Goal: Check status: Check status

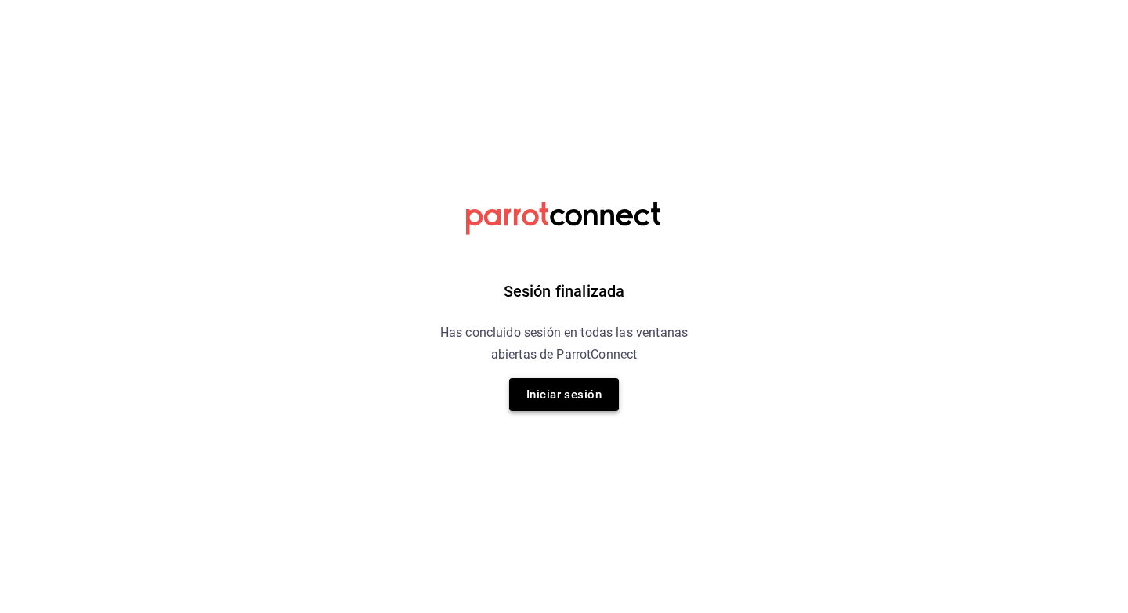
click at [566, 400] on button "Iniciar sesión" at bounding box center [564, 394] width 110 height 33
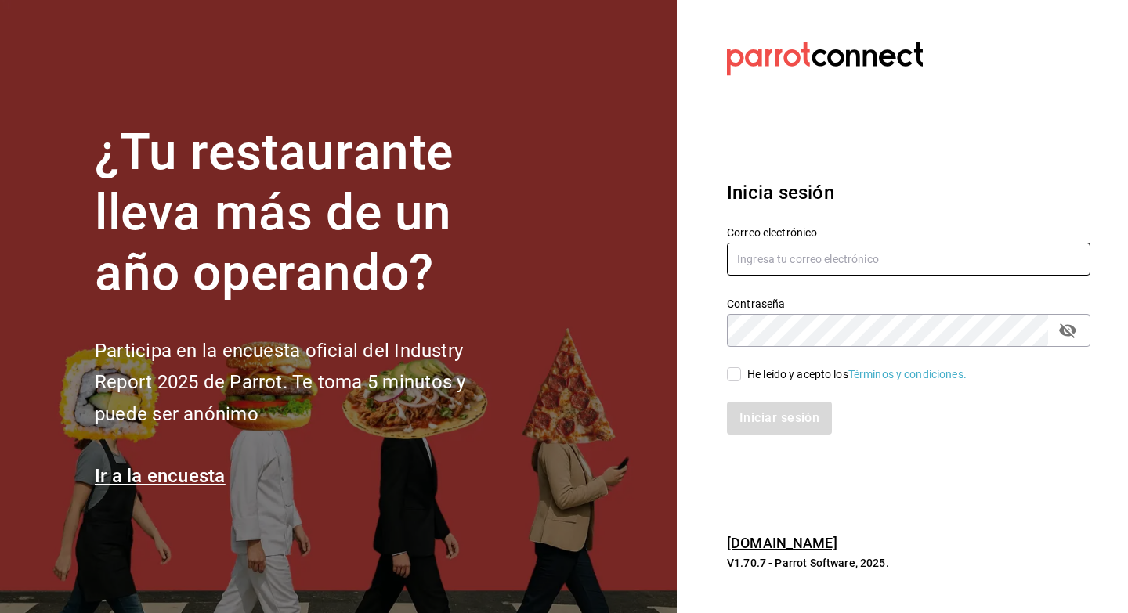
type input "loschiladeplaya@gmail.com"
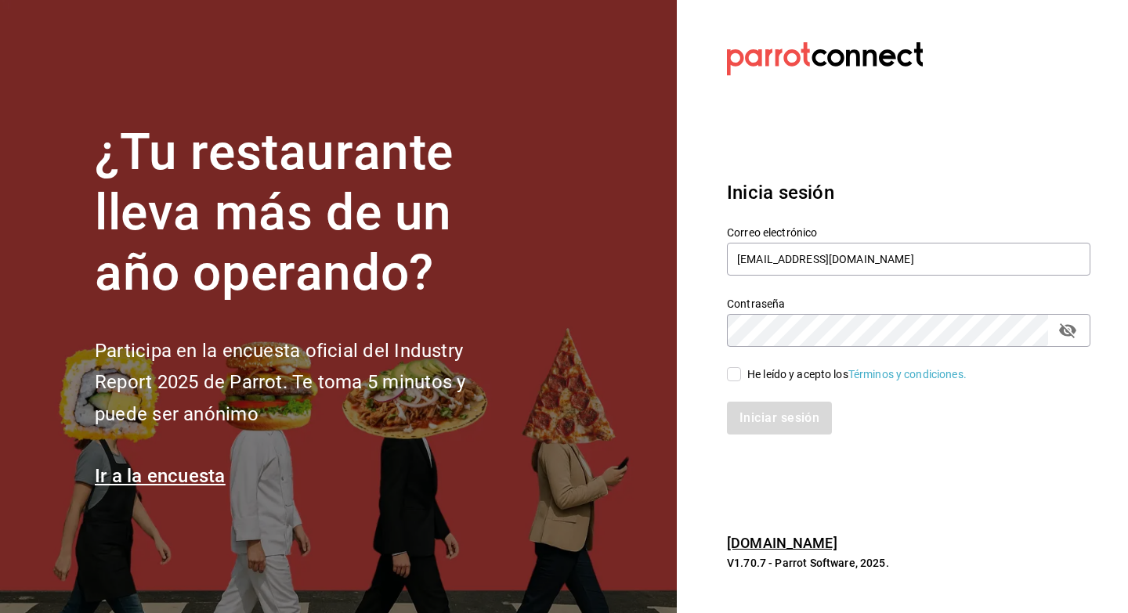
click at [736, 378] on input "He leído y acepto los Términos y condiciones." at bounding box center [734, 374] width 14 height 14
checkbox input "true"
click at [742, 415] on button "Iniciar sesión" at bounding box center [780, 418] width 107 height 33
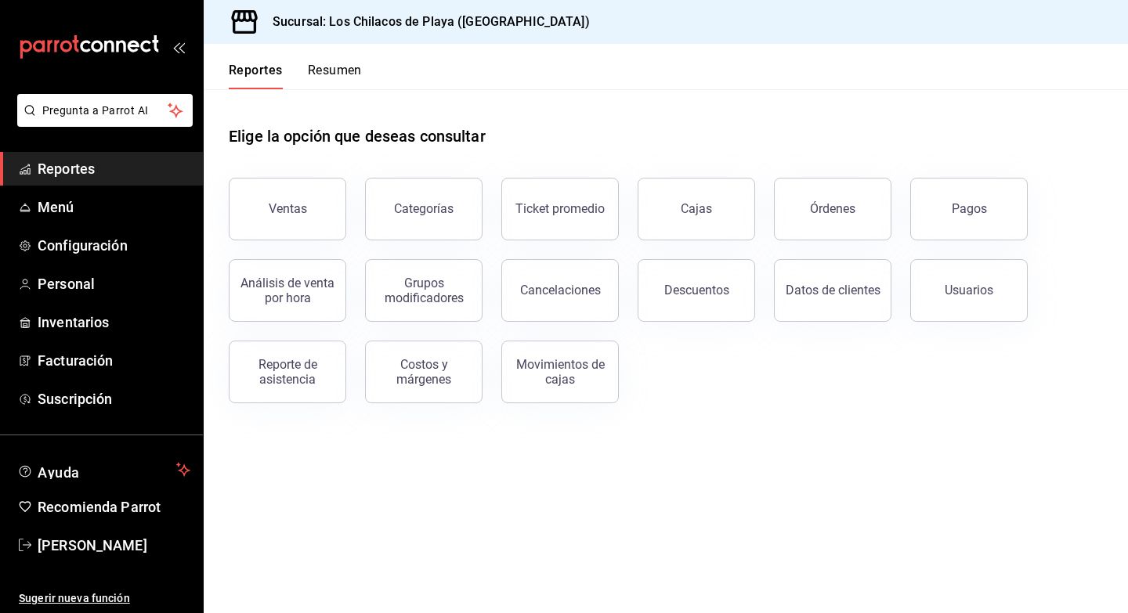
click at [347, 78] on button "Resumen" at bounding box center [335, 76] width 54 height 27
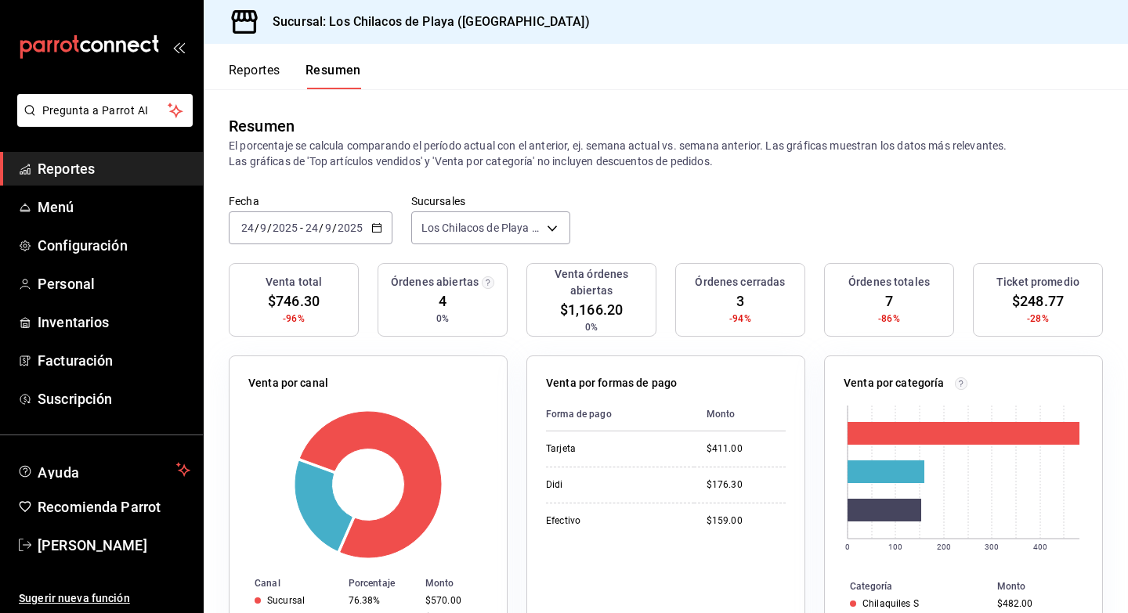
click at [372, 226] on \(Stroke\) "button" at bounding box center [376, 226] width 9 height 1
click at [369, 225] on div "[DATE] [DATE] - [DATE] [DATE]" at bounding box center [311, 228] width 164 height 33
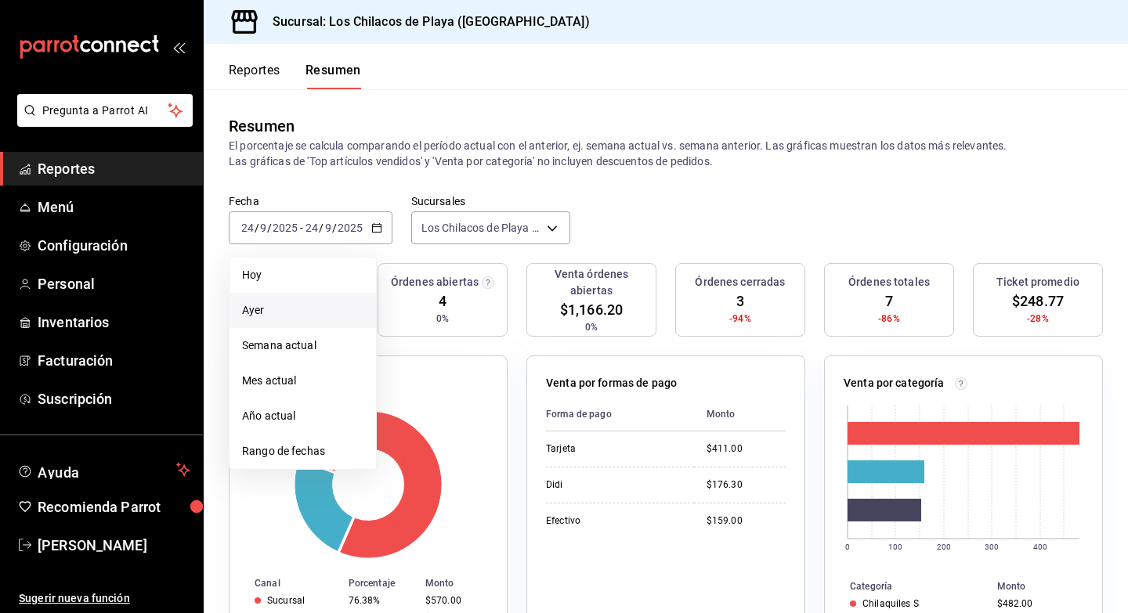
click at [284, 302] on span "Ayer" at bounding box center [302, 310] width 121 height 16
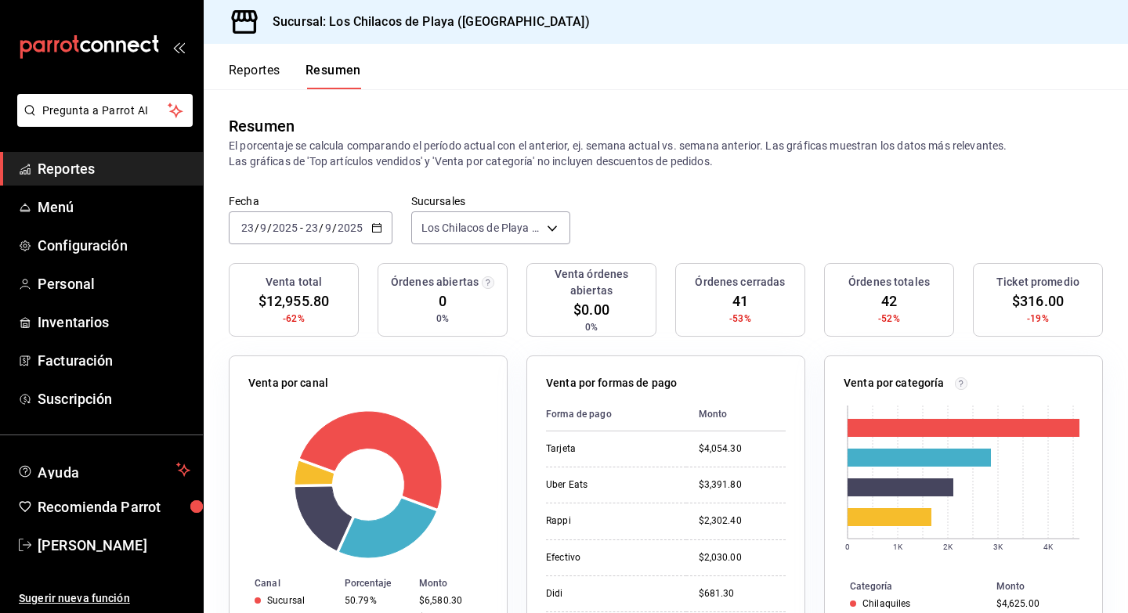
click at [360, 232] on input "2025" at bounding box center [350, 228] width 27 height 13
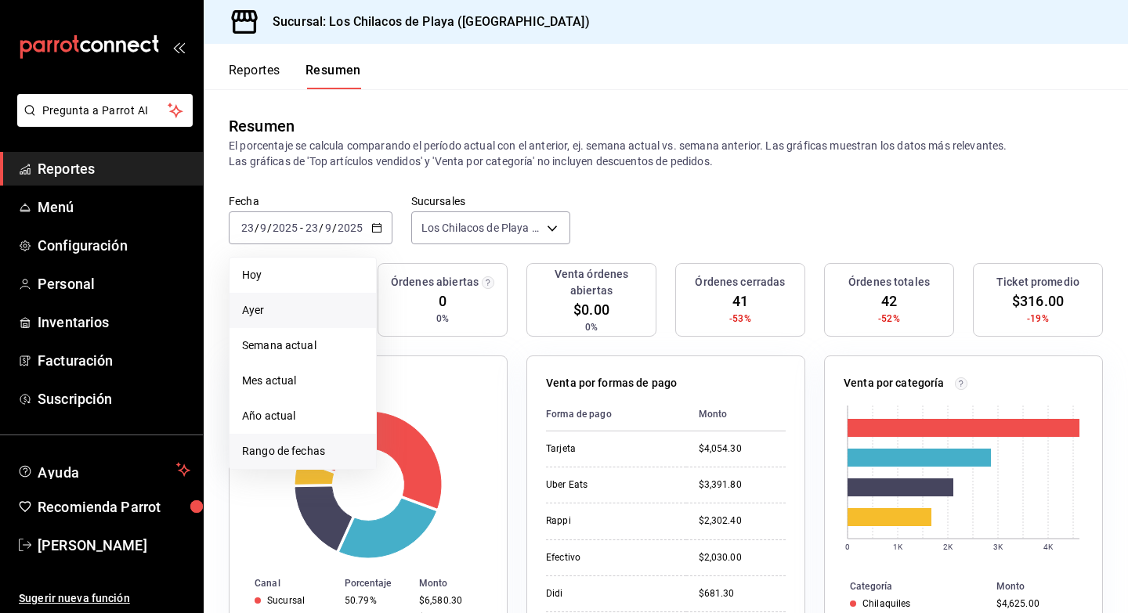
click at [300, 454] on span "Rango de fechas" at bounding box center [302, 451] width 121 height 16
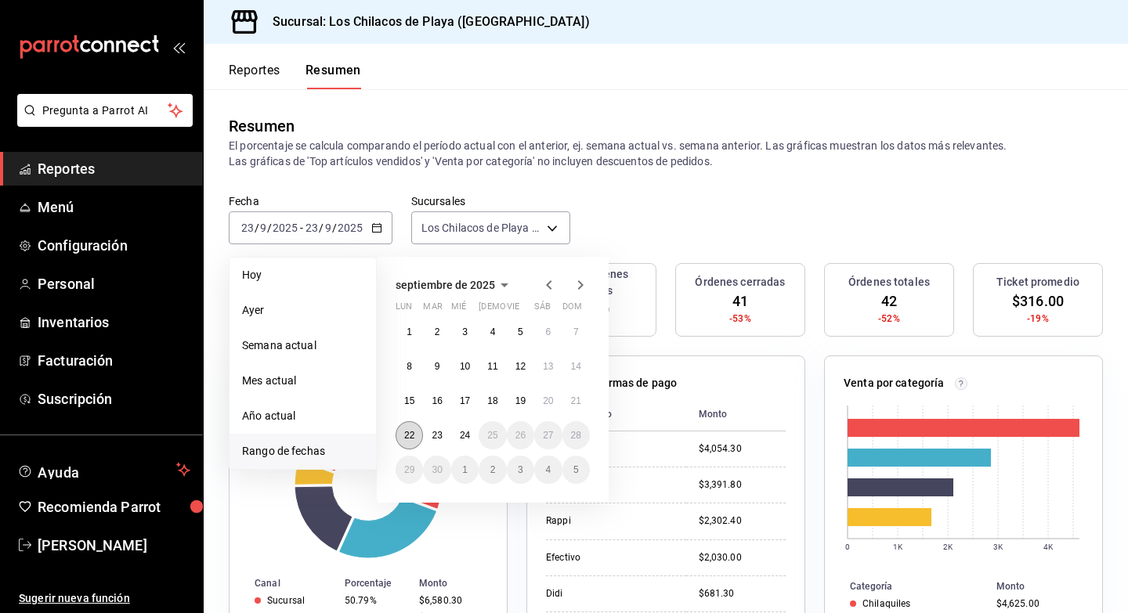
click at [416, 431] on button "22" at bounding box center [409, 435] width 27 height 28
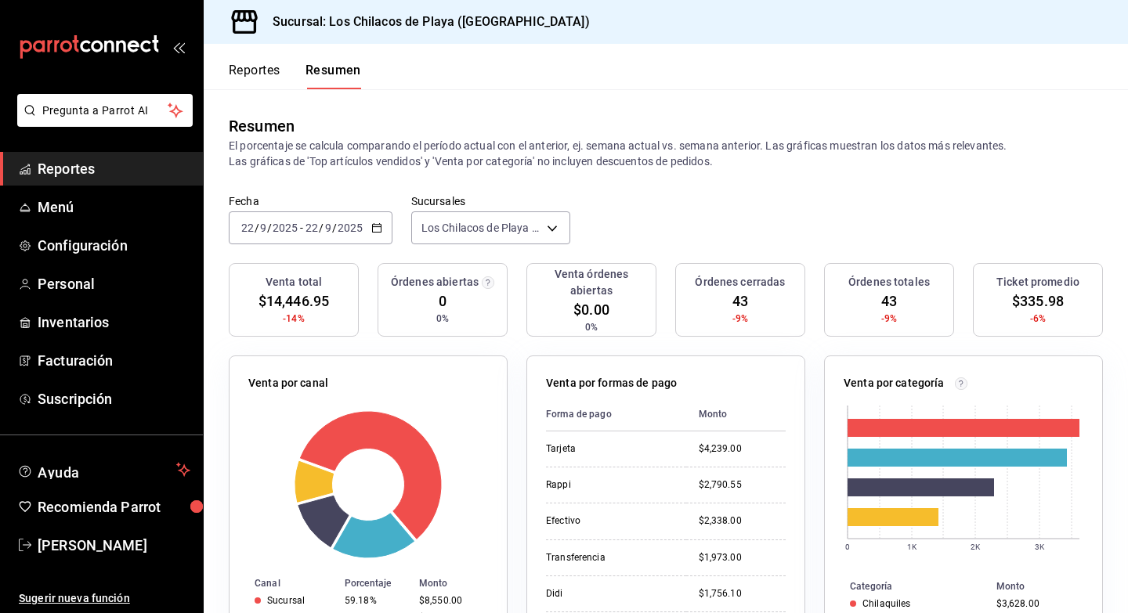
click at [374, 226] on \(Stroke\) "button" at bounding box center [376, 226] width 9 height 1
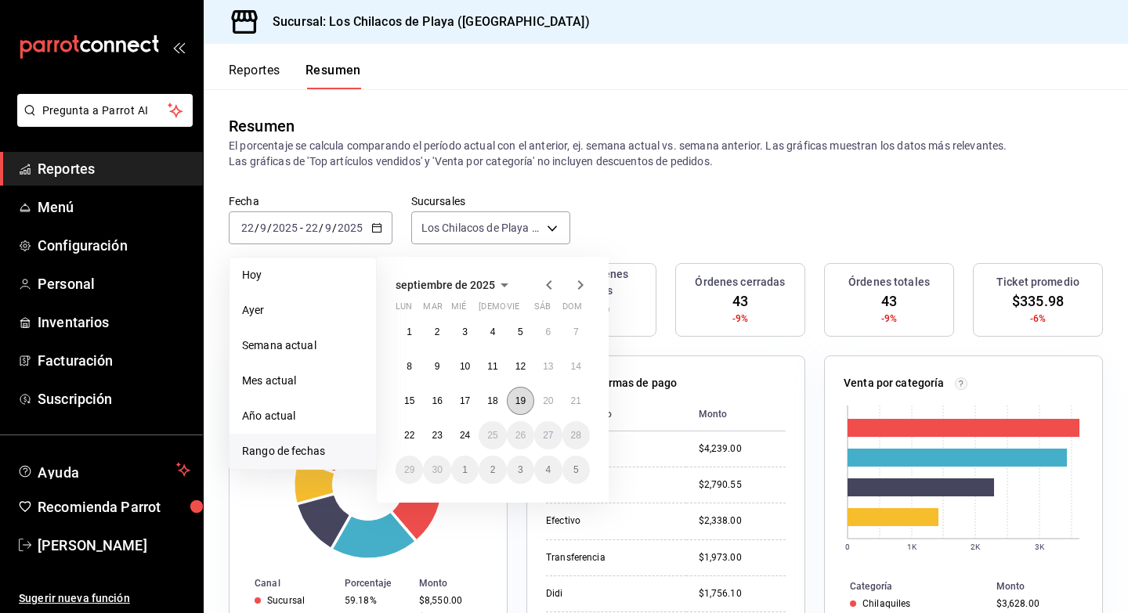
click at [523, 400] on abbr "19" at bounding box center [520, 401] width 10 height 11
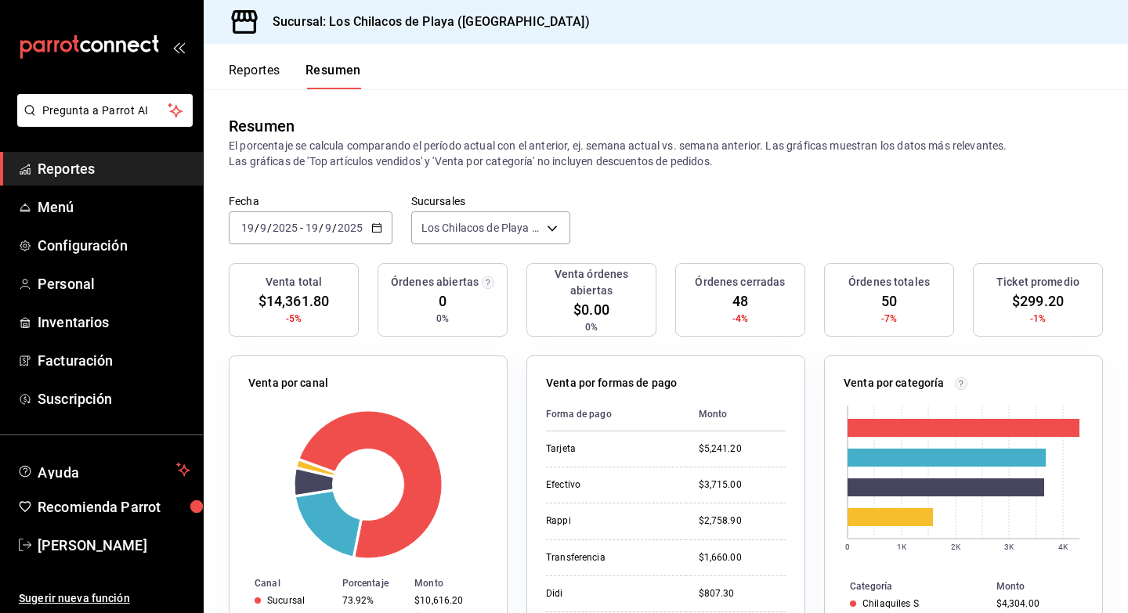
click at [365, 230] on div "[DATE] [DATE] - [DATE] [DATE]" at bounding box center [311, 228] width 164 height 33
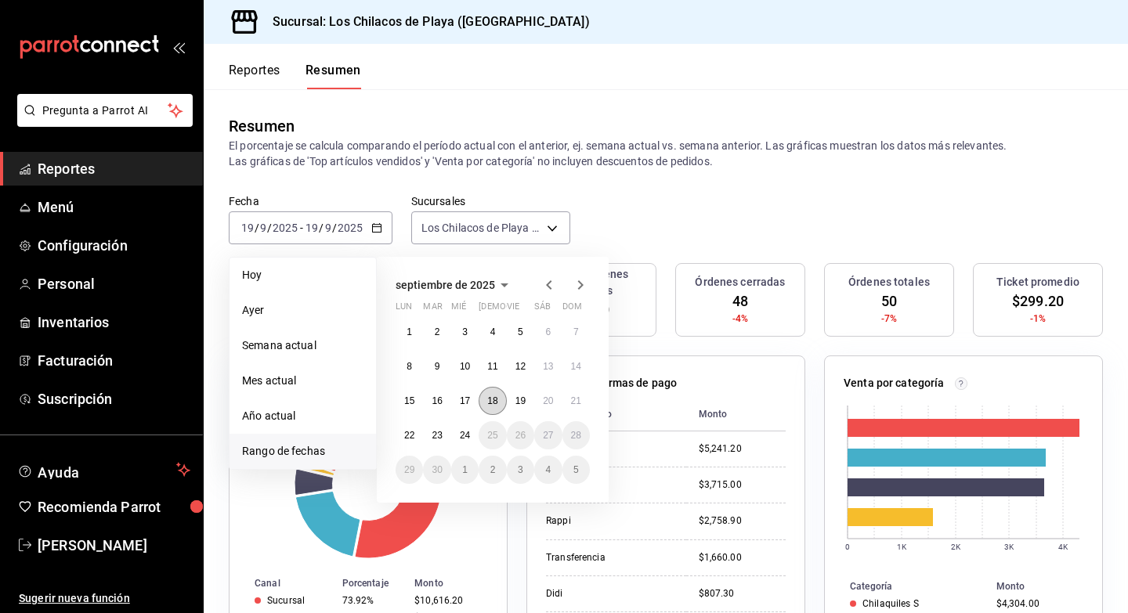
click at [483, 403] on button "18" at bounding box center [492, 401] width 27 height 28
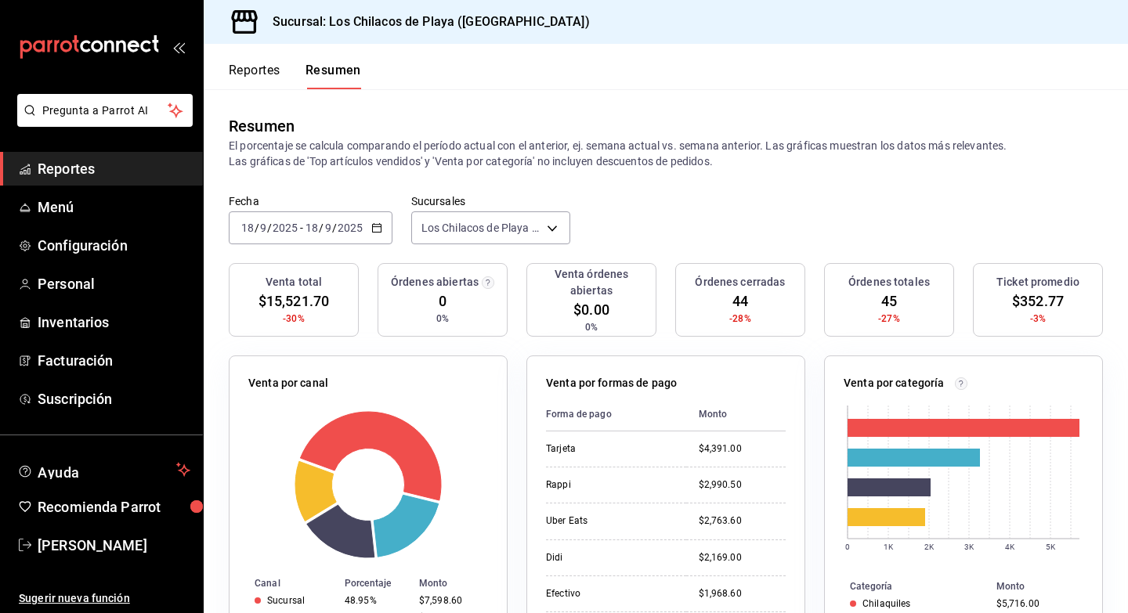
click at [365, 228] on div "[DATE] [DATE] - [DATE] [DATE]" at bounding box center [311, 228] width 164 height 33
click at [366, 219] on div "[DATE] [DATE] - [DATE] [DATE]" at bounding box center [311, 228] width 164 height 33
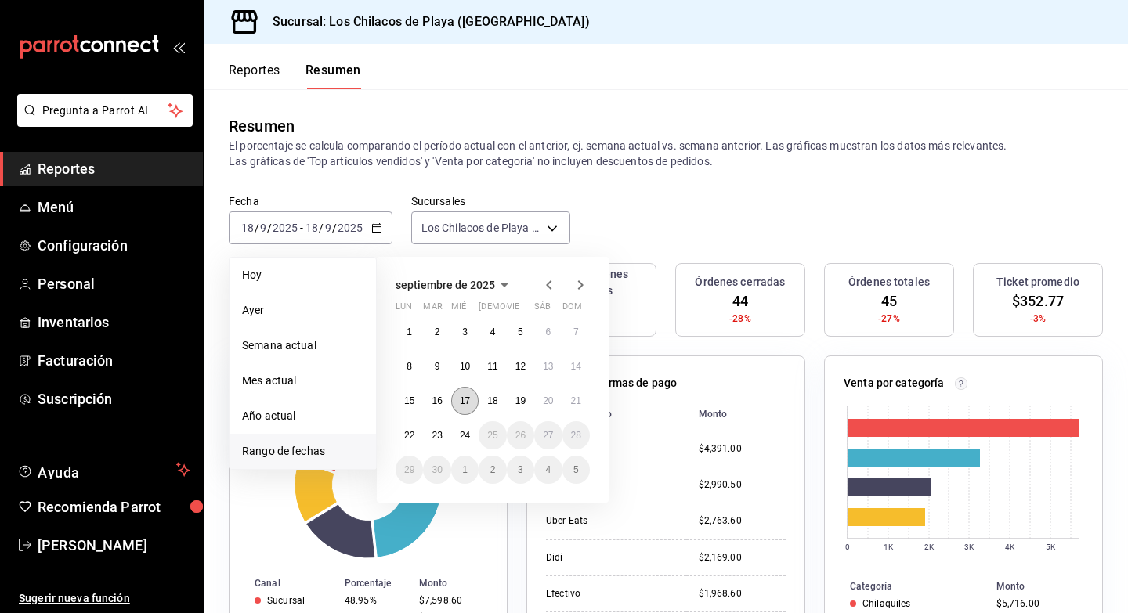
click at [474, 405] on button "17" at bounding box center [464, 401] width 27 height 28
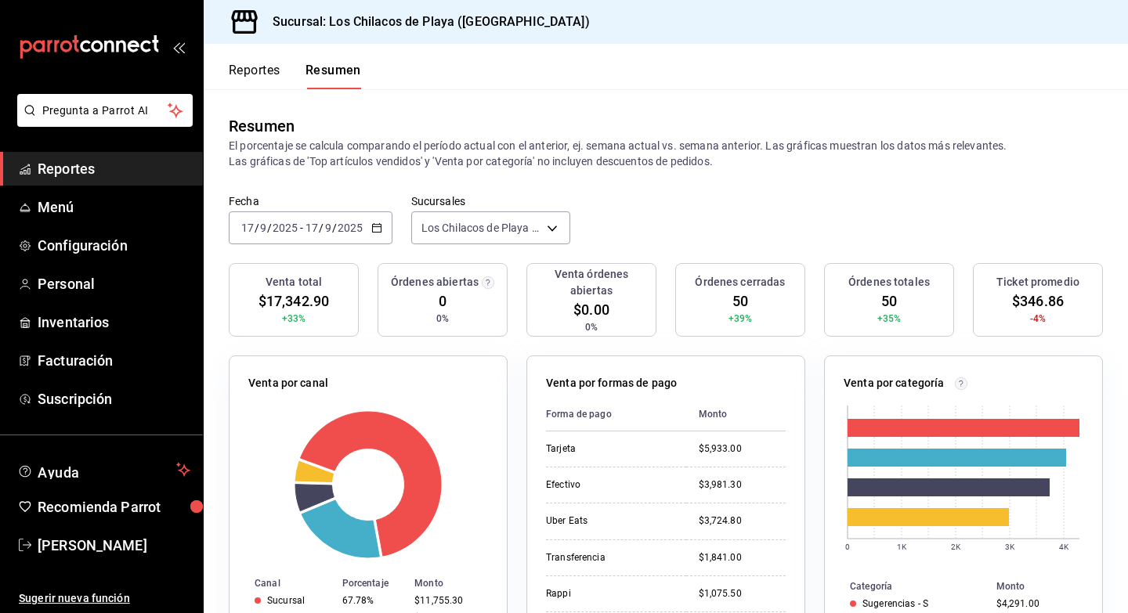
click at [369, 230] on div "[DATE] [DATE] - [DATE] [DATE]" at bounding box center [311, 228] width 164 height 33
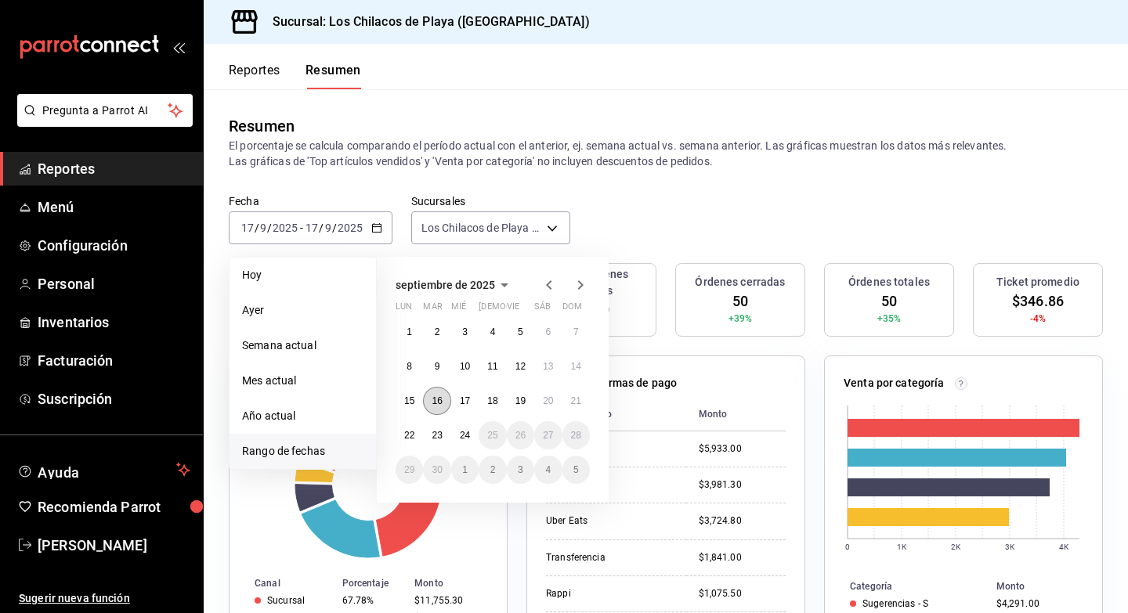
click at [436, 403] on abbr "16" at bounding box center [437, 401] width 10 height 11
click at [436, 411] on div at bounding box center [368, 485] width 240 height 149
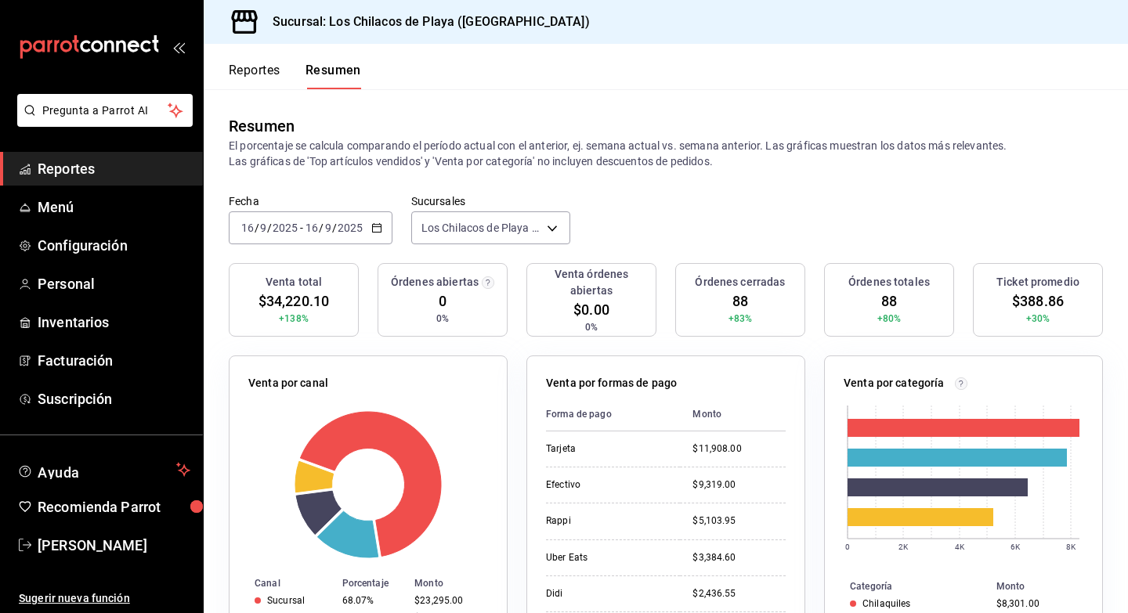
click at [367, 231] on div "[DATE] [DATE] - [DATE] [DATE]" at bounding box center [311, 228] width 164 height 33
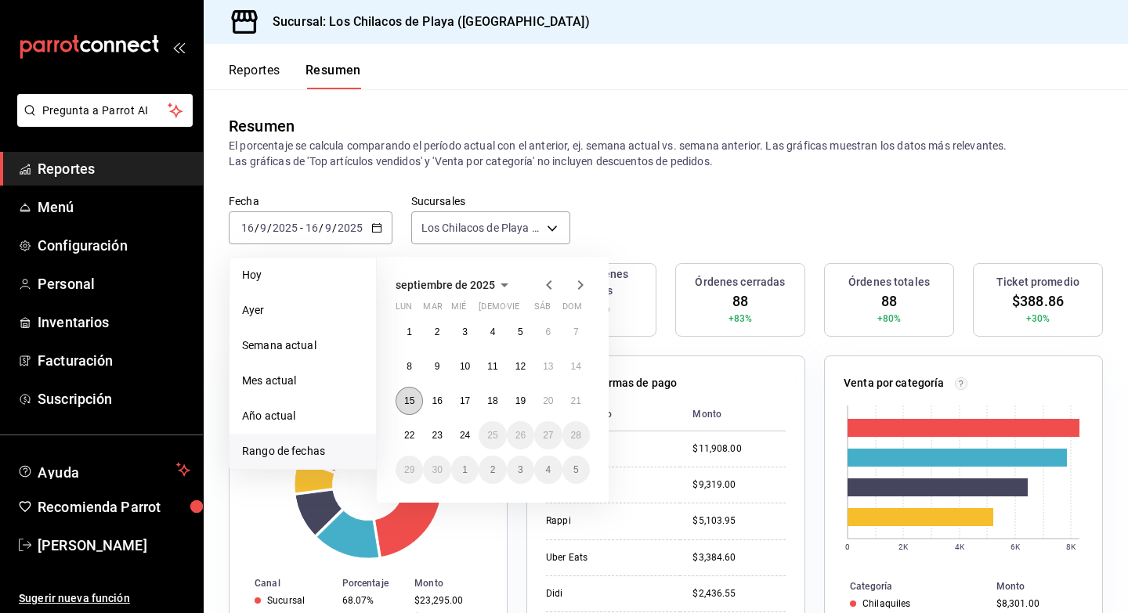
click at [413, 392] on button "15" at bounding box center [409, 401] width 27 height 28
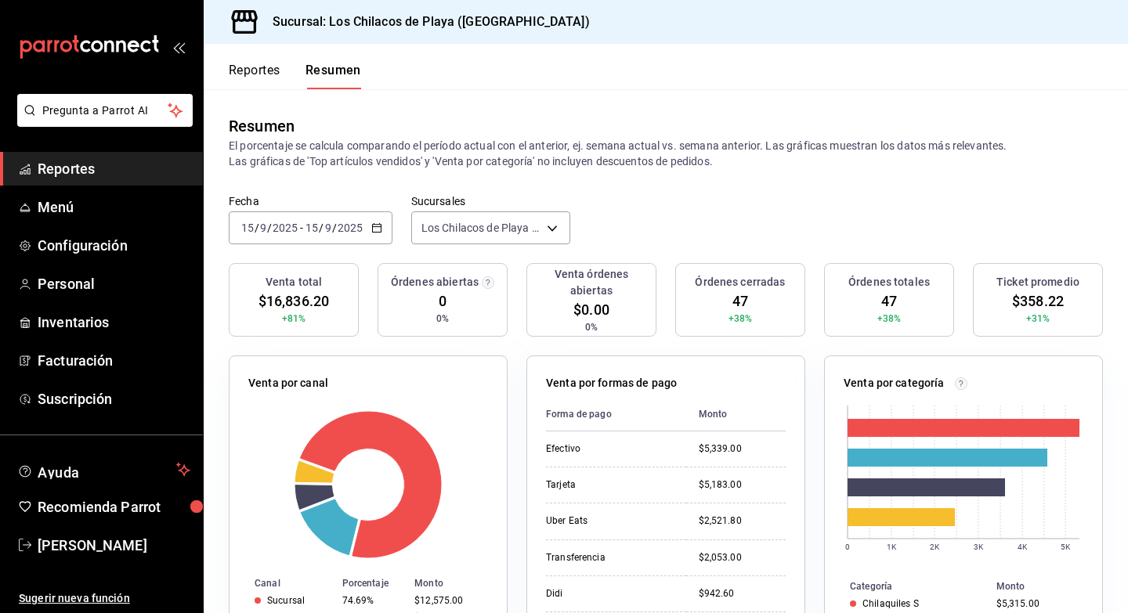
click at [360, 229] on input "2025" at bounding box center [350, 228] width 27 height 13
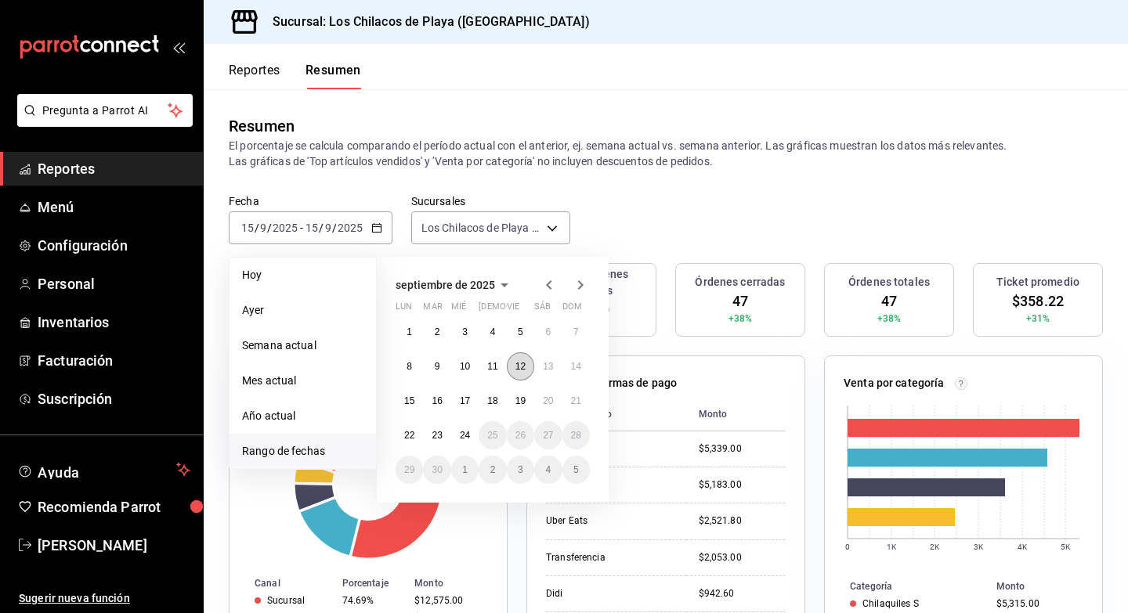
click at [524, 365] on abbr "12" at bounding box center [520, 366] width 10 height 11
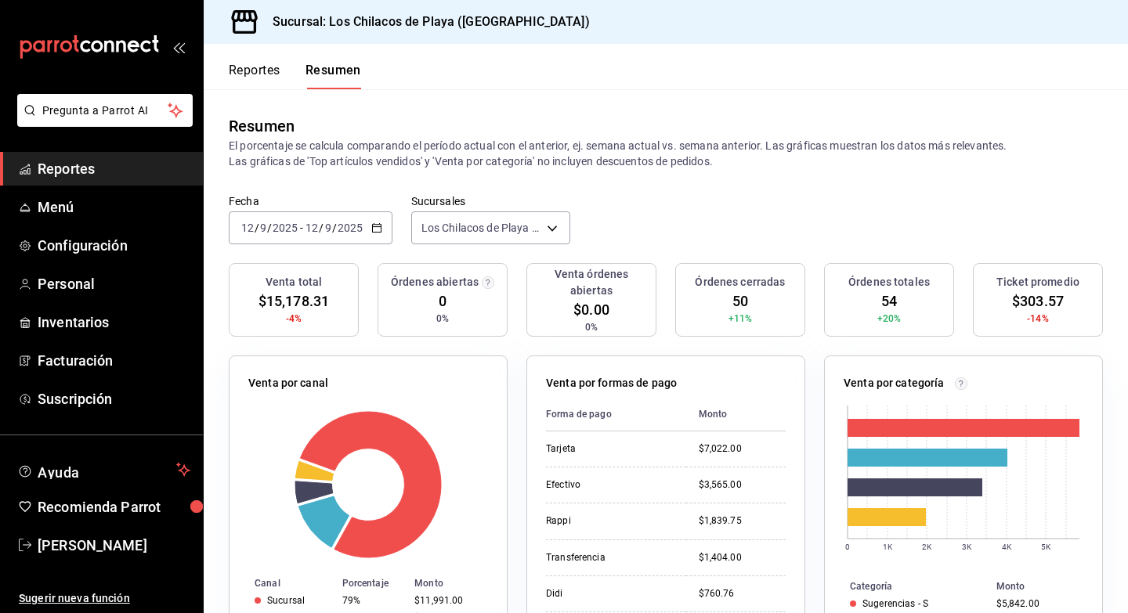
click at [370, 234] on div "[DATE] [DATE] - [DATE] [DATE]" at bounding box center [311, 228] width 164 height 33
click at [349, 225] on input "2025" at bounding box center [350, 228] width 27 height 13
click at [366, 225] on div "[DATE] [DATE] - [DATE] [DATE]" at bounding box center [311, 228] width 164 height 33
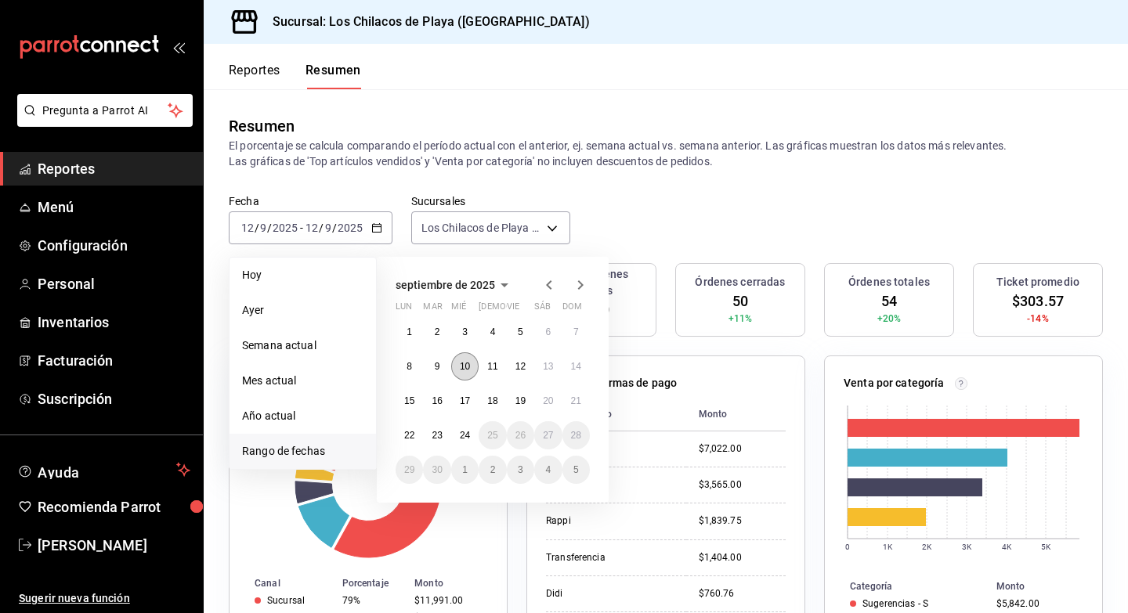
click at [467, 367] on abbr "10" at bounding box center [465, 366] width 10 height 11
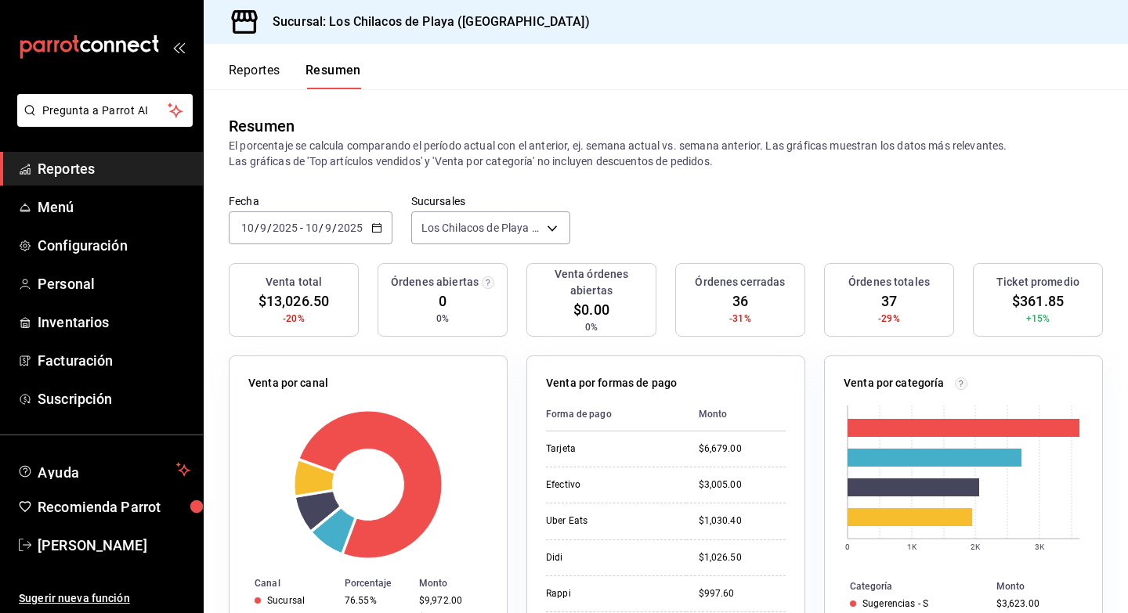
click at [368, 222] on div "[DATE] [DATE] - [DATE] [DATE]" at bounding box center [311, 228] width 164 height 33
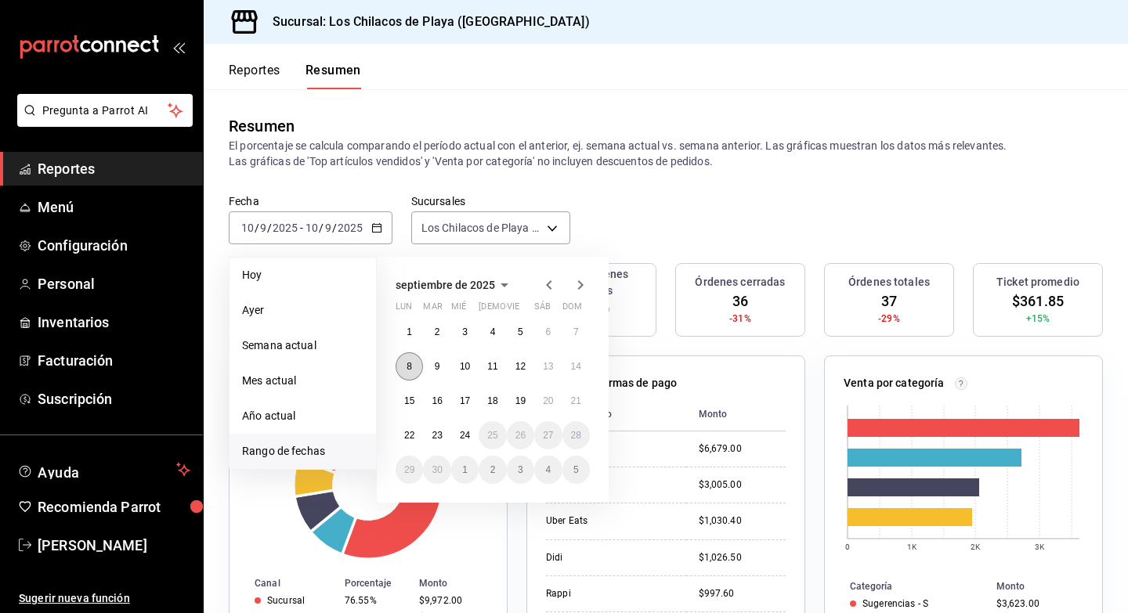
click at [407, 363] on abbr "8" at bounding box center [409, 366] width 5 height 11
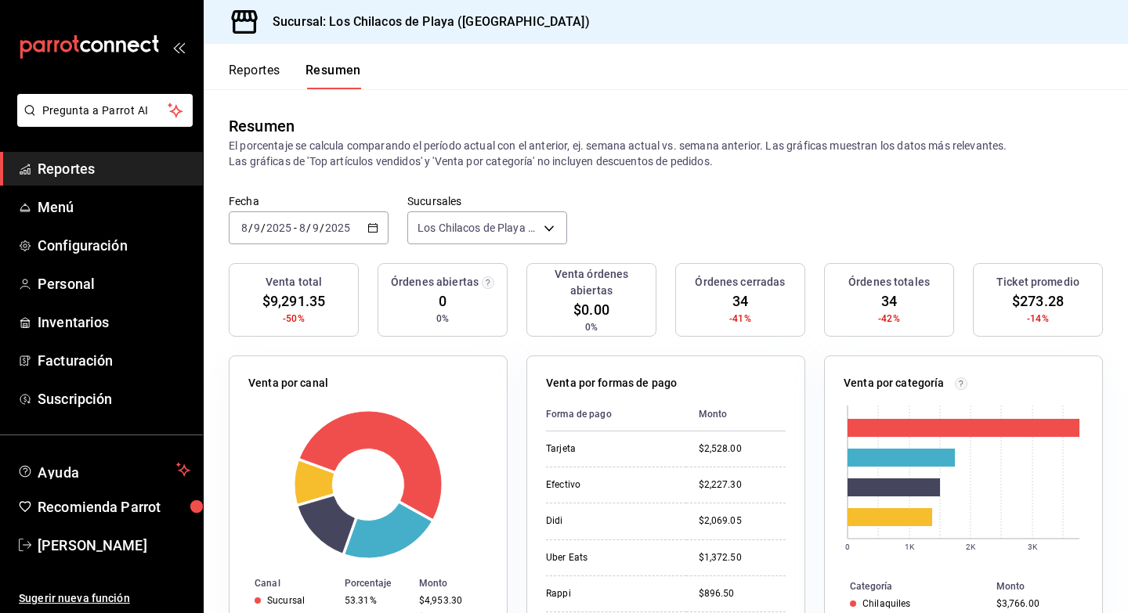
click at [345, 235] on div "[DATE] [DATE] - [DATE] [DATE]" at bounding box center [309, 228] width 160 height 33
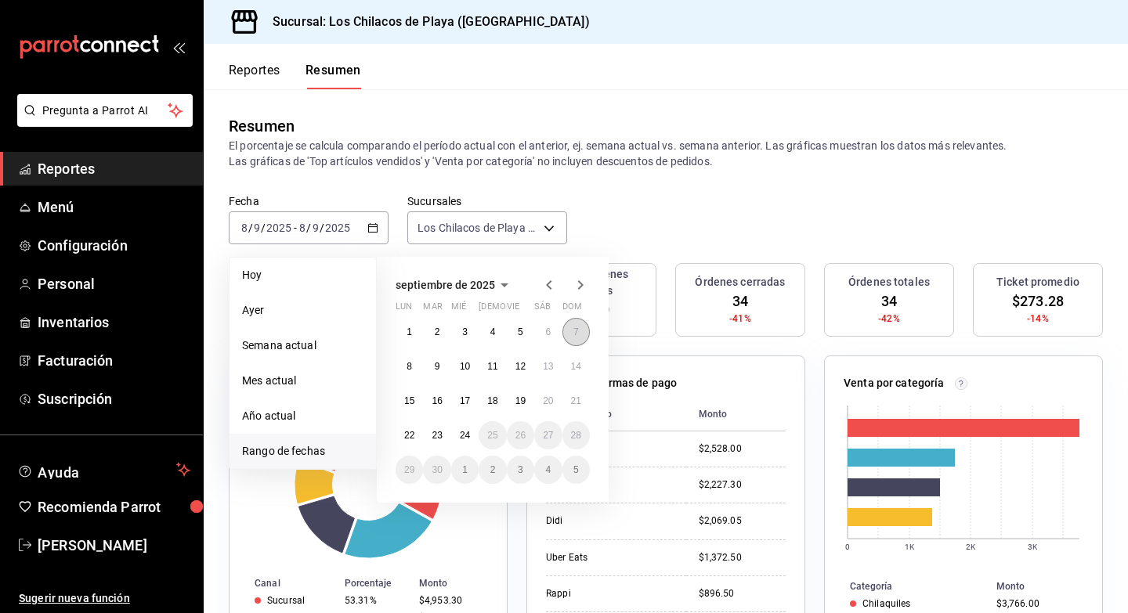
click at [567, 329] on button "7" at bounding box center [575, 332] width 27 height 28
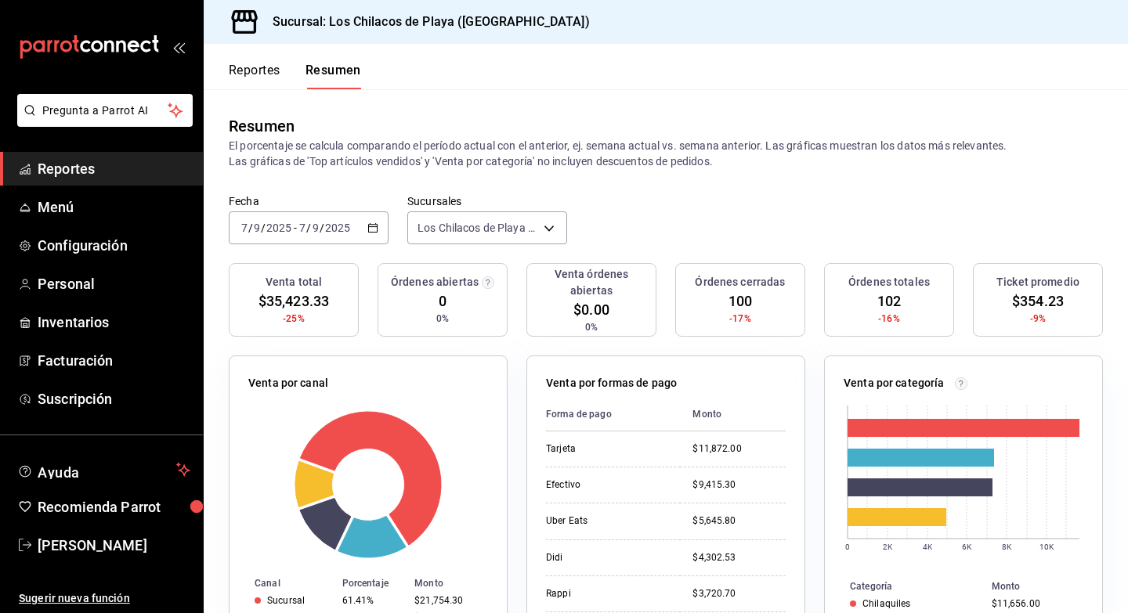
click at [374, 230] on icon "button" at bounding box center [372, 227] width 11 height 11
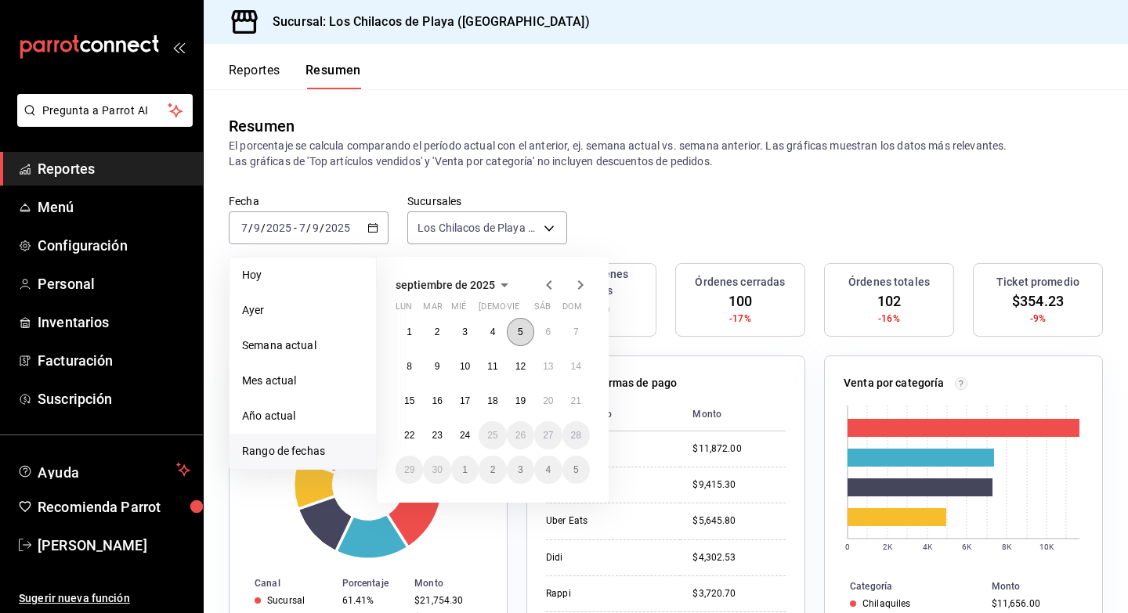
click at [523, 342] on button "5" at bounding box center [520, 332] width 27 height 28
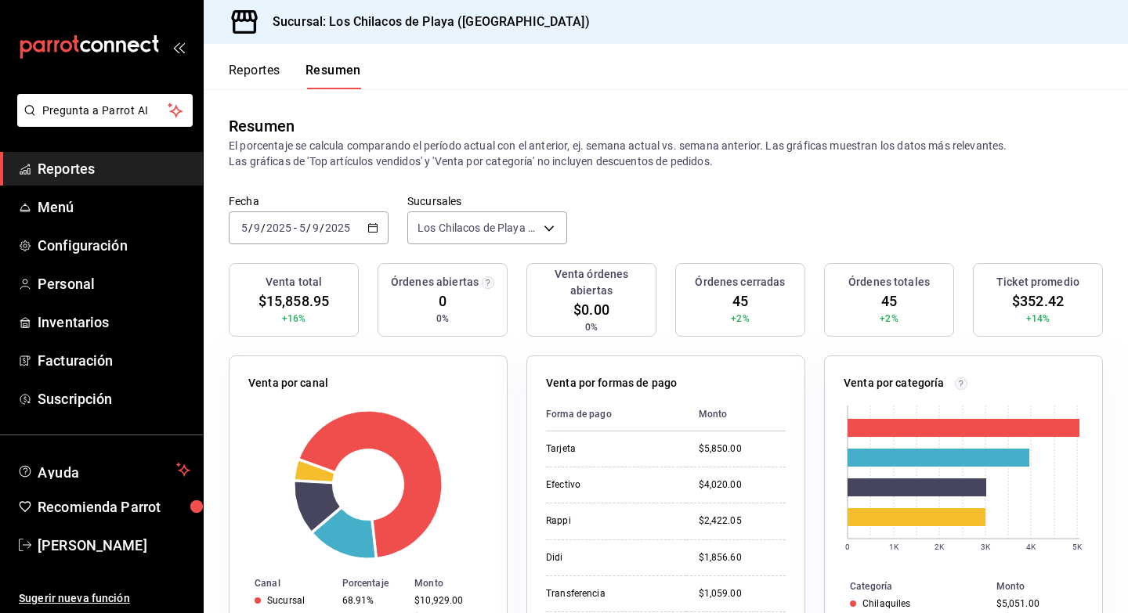
click at [361, 230] on div "[DATE] [DATE] - [DATE] [DATE]" at bounding box center [309, 228] width 160 height 33
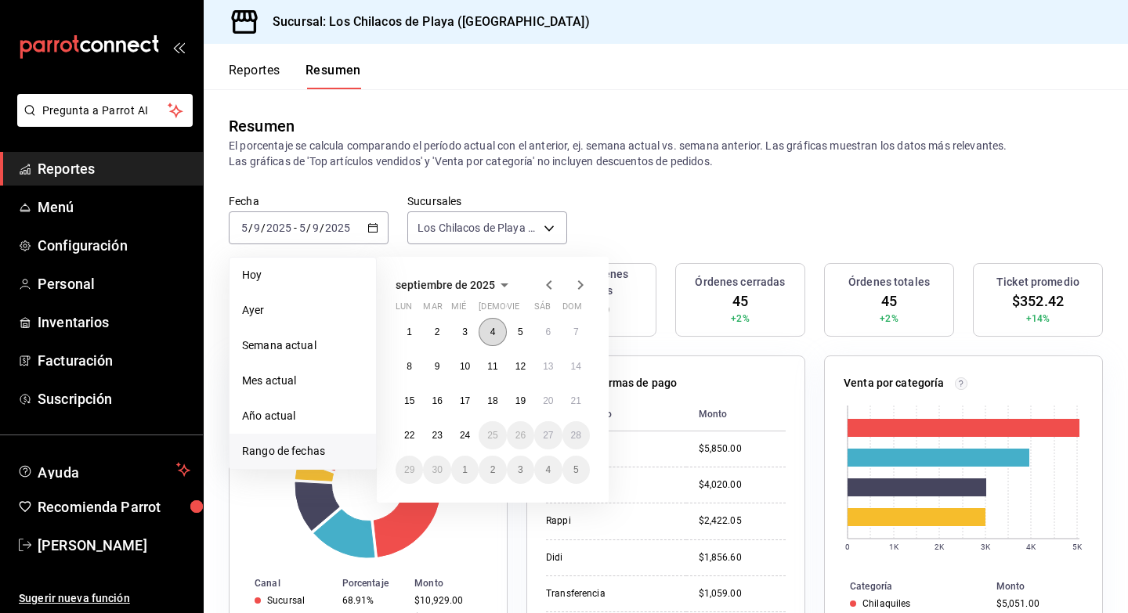
click at [488, 325] on button "4" at bounding box center [492, 332] width 27 height 28
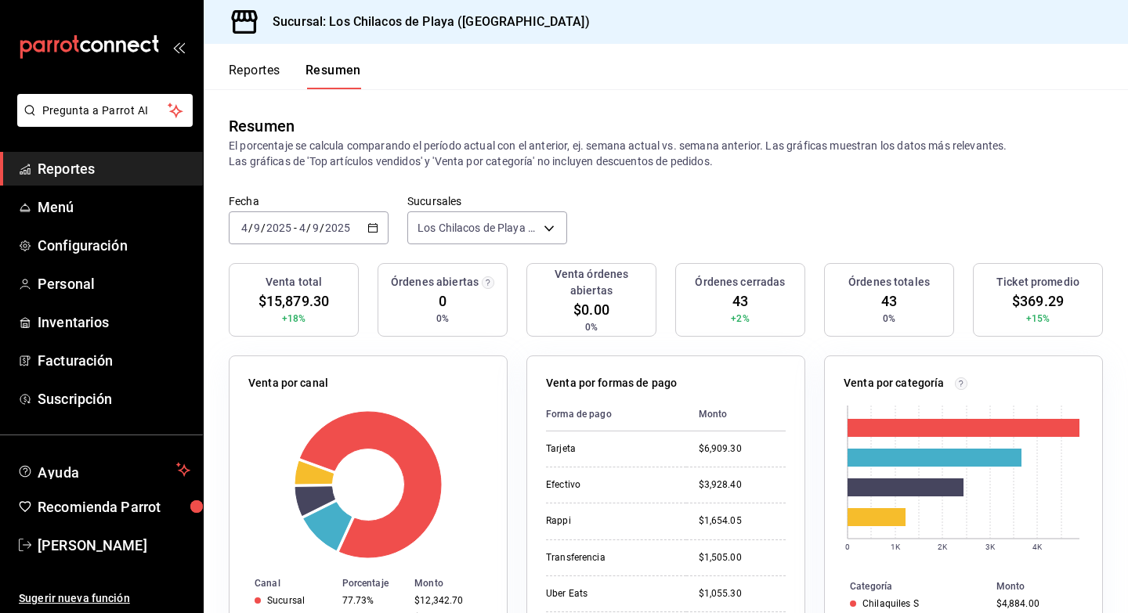
click at [351, 236] on div "[DATE] [DATE] - [DATE] [DATE]" at bounding box center [309, 228] width 160 height 33
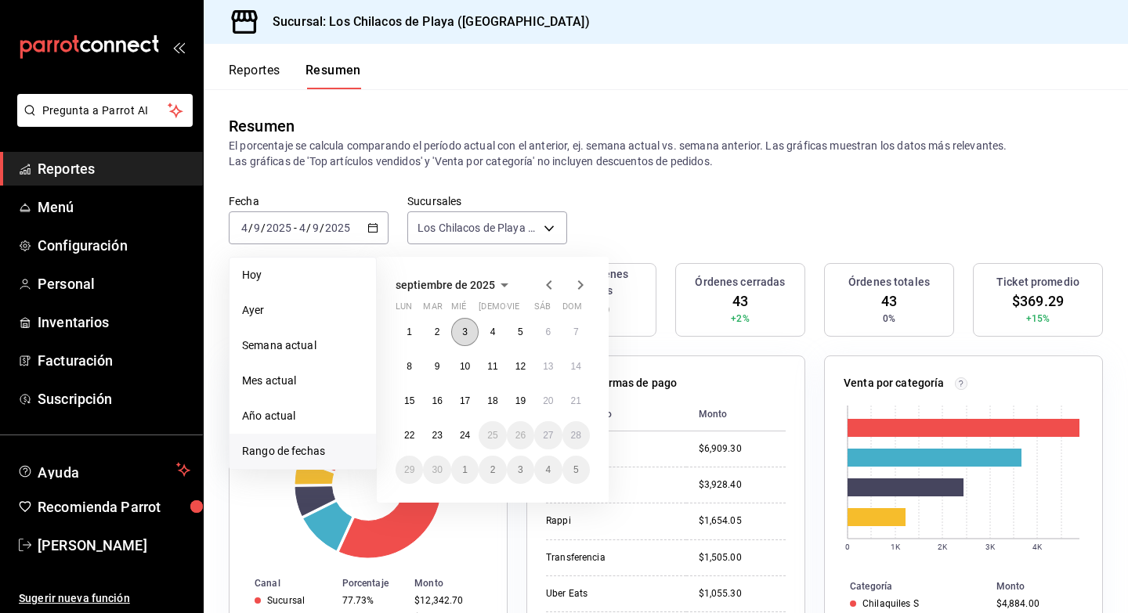
click at [462, 327] on abbr "3" at bounding box center [464, 332] width 5 height 11
click at [461, 327] on button "3" at bounding box center [464, 332] width 27 height 28
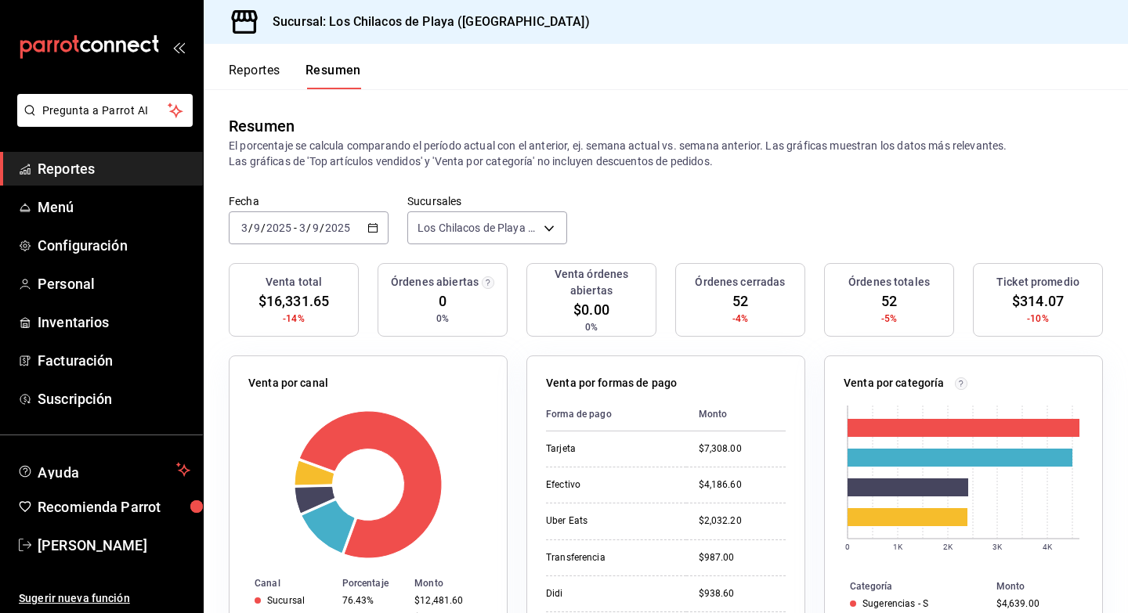
click at [337, 233] on input "2025" at bounding box center [337, 228] width 27 height 13
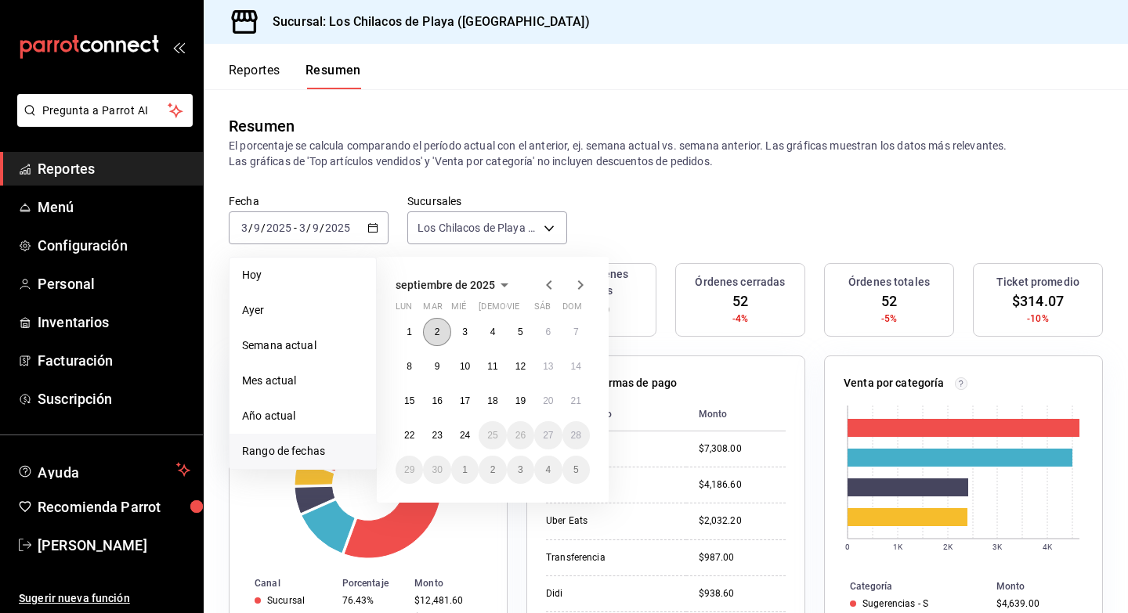
click at [436, 335] on abbr "2" at bounding box center [437, 332] width 5 height 11
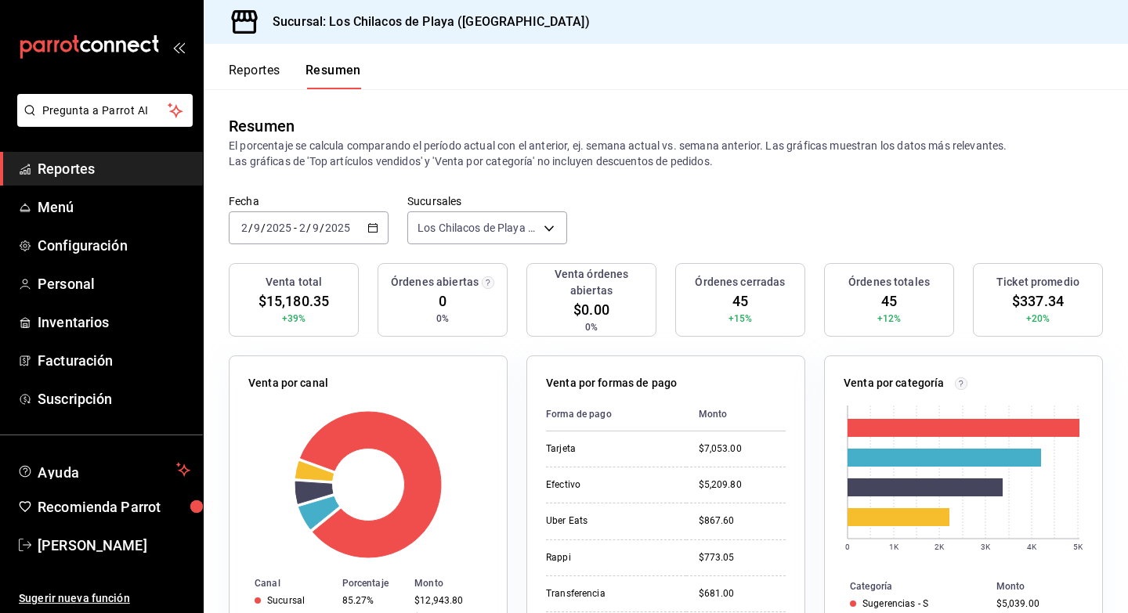
click at [334, 222] on input "2025" at bounding box center [337, 228] width 27 height 13
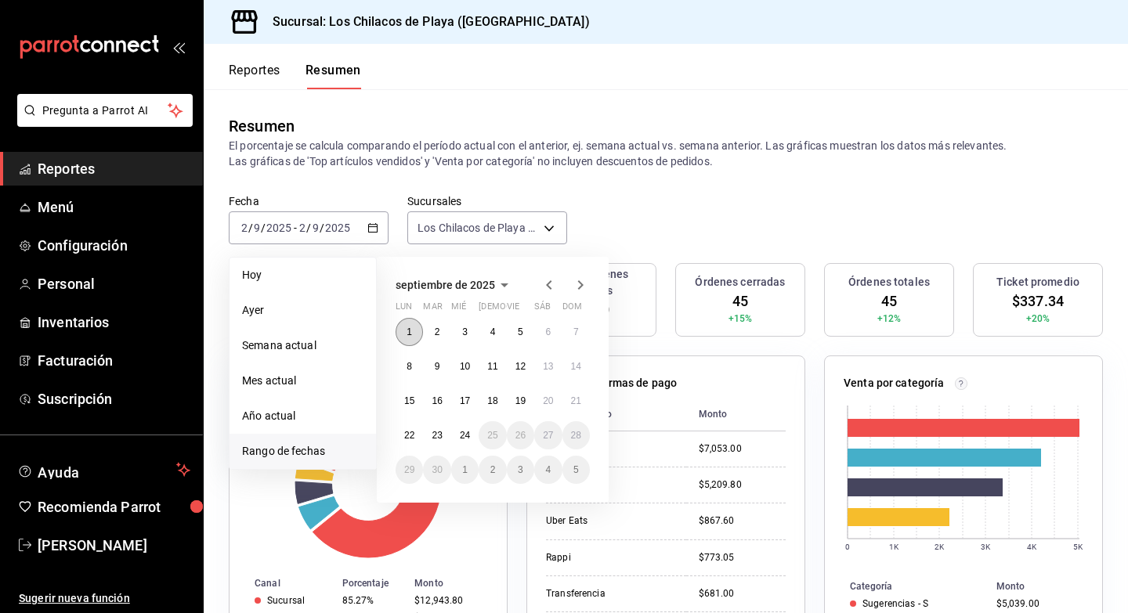
click at [412, 326] on button "1" at bounding box center [409, 332] width 27 height 28
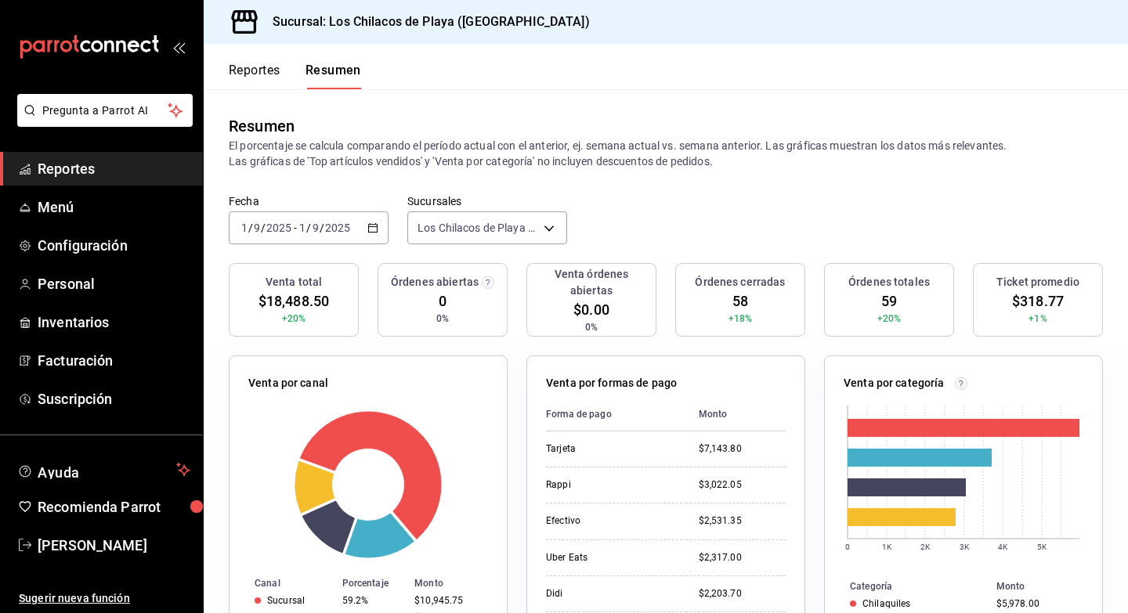
click at [356, 248] on div "Fecha [DATE] [DATE] - [DATE] [DATE] Sucursales [GEOGRAPHIC_DATA] ([GEOGRAPHIC_D…" at bounding box center [666, 228] width 924 height 69
click at [358, 226] on div "[DATE] [DATE] - [DATE] [DATE]" at bounding box center [309, 228] width 160 height 33
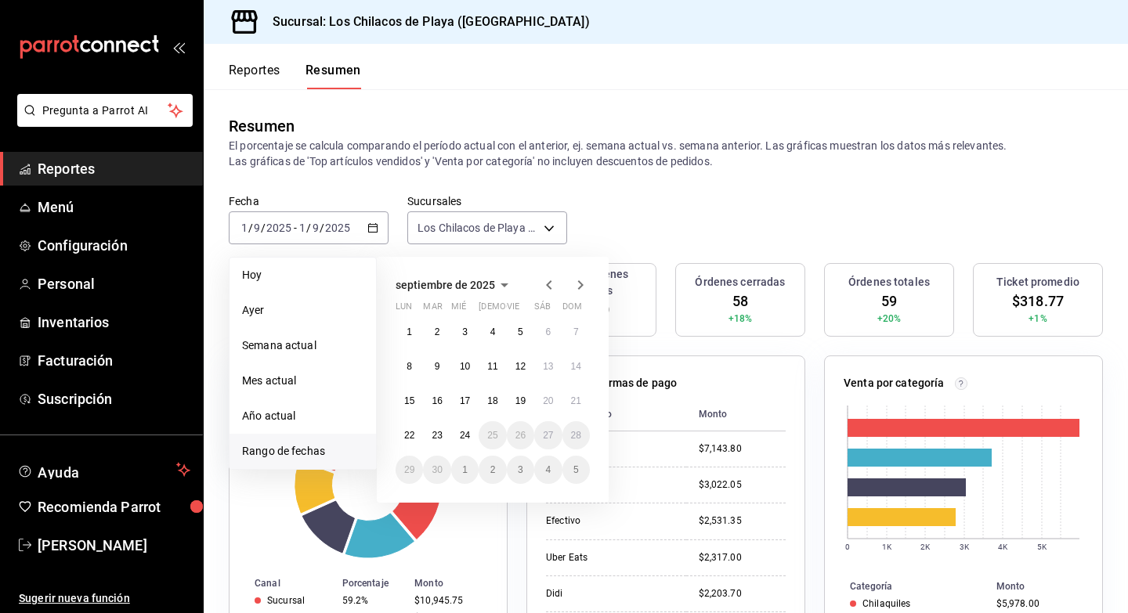
click at [544, 282] on icon "button" at bounding box center [549, 285] width 19 height 19
click at [519, 461] on button "29" at bounding box center [520, 470] width 27 height 28
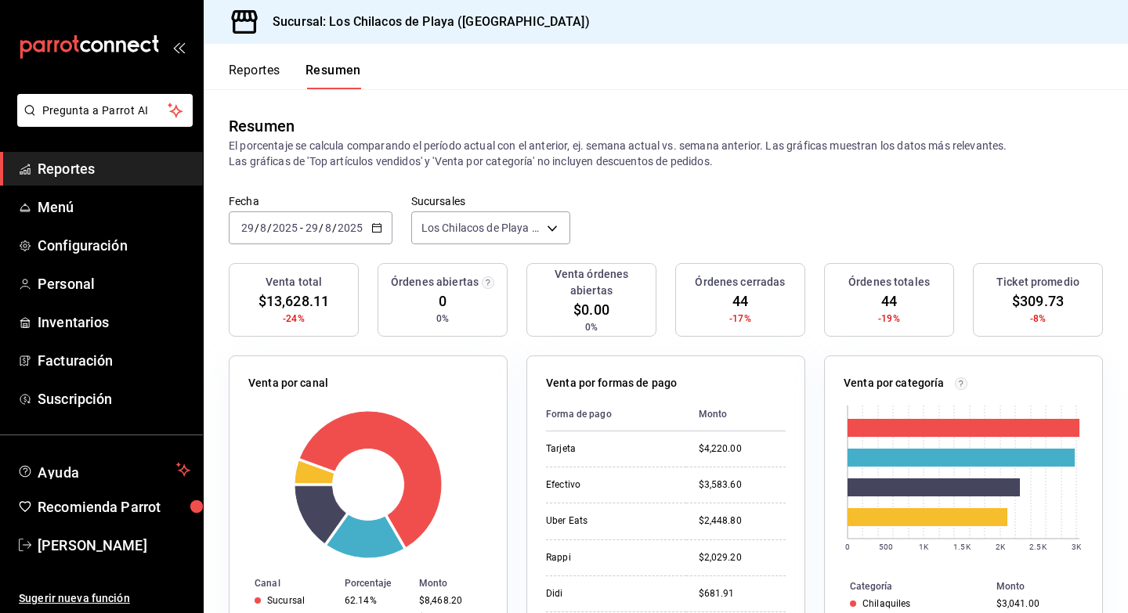
click at [304, 234] on div "[DATE] [DATE] - [DATE] [DATE]" at bounding box center [311, 228] width 164 height 33
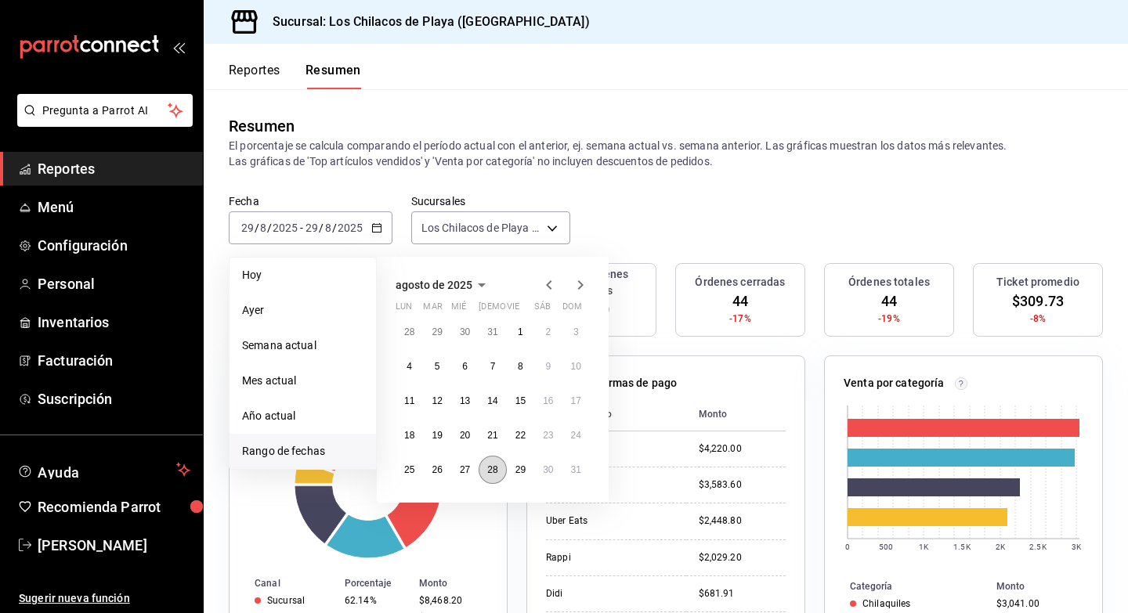
click at [491, 468] on abbr "28" at bounding box center [492, 470] width 10 height 11
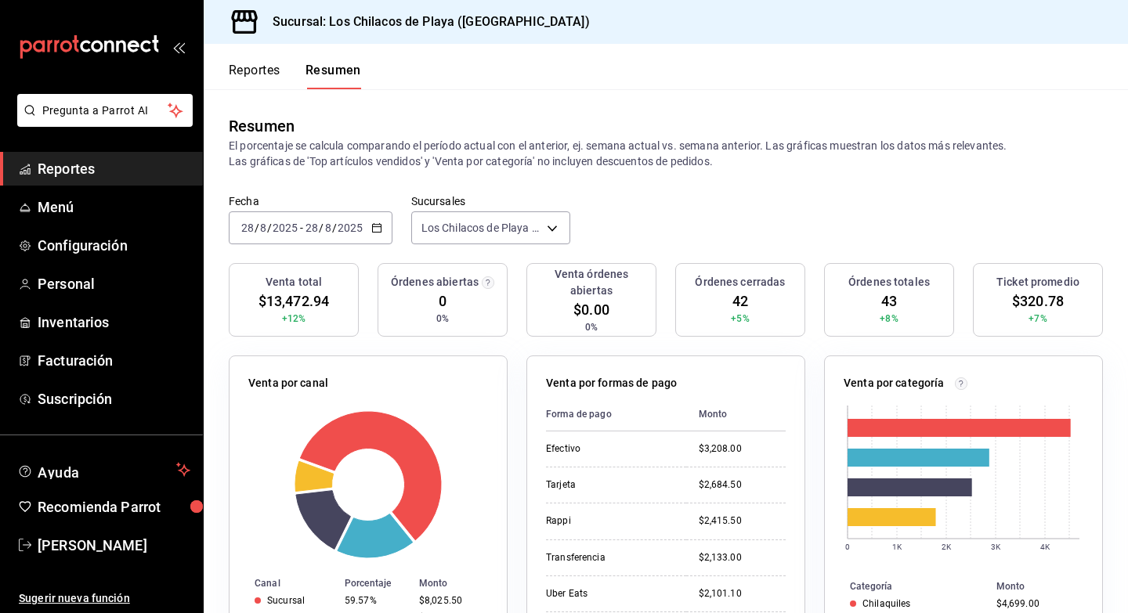
click at [360, 231] on input "2025" at bounding box center [350, 228] width 27 height 13
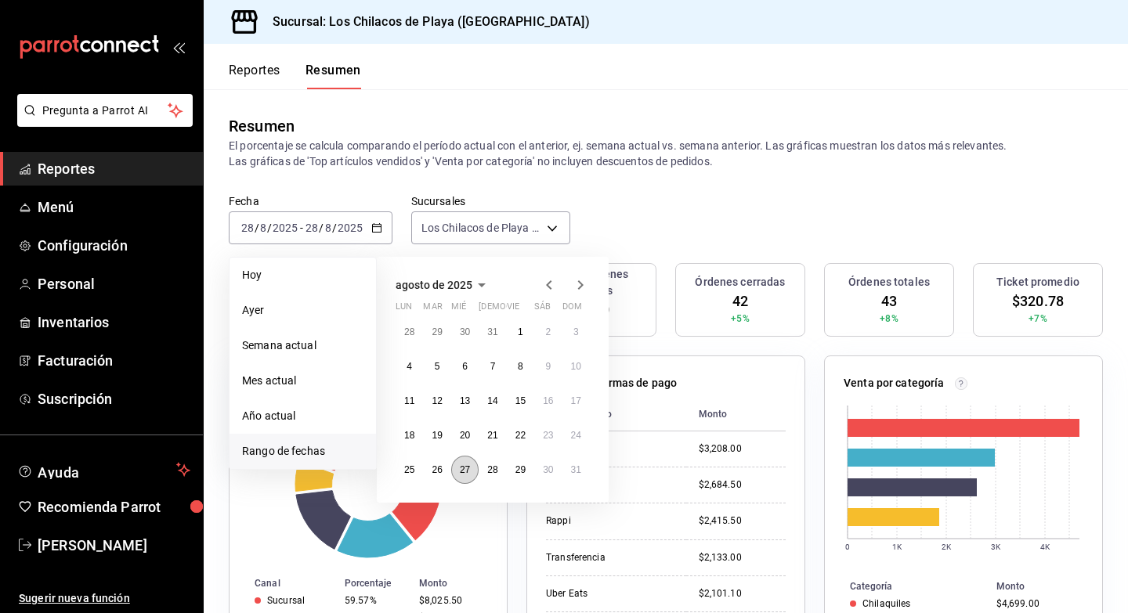
click at [464, 482] on button "27" at bounding box center [464, 470] width 27 height 28
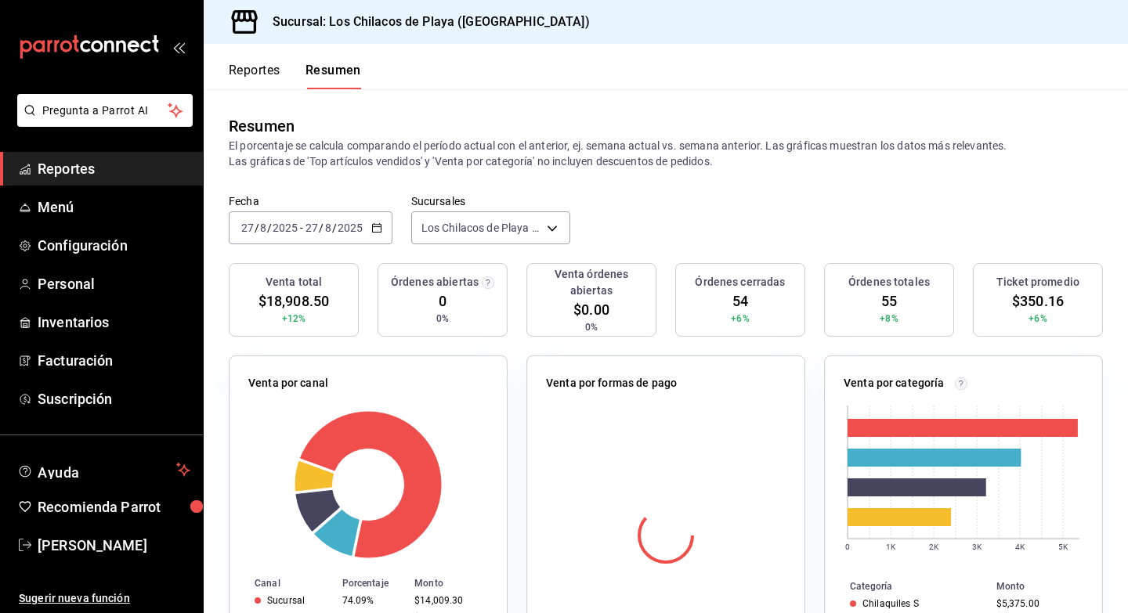
click at [337, 224] on input "2025" at bounding box center [350, 228] width 27 height 13
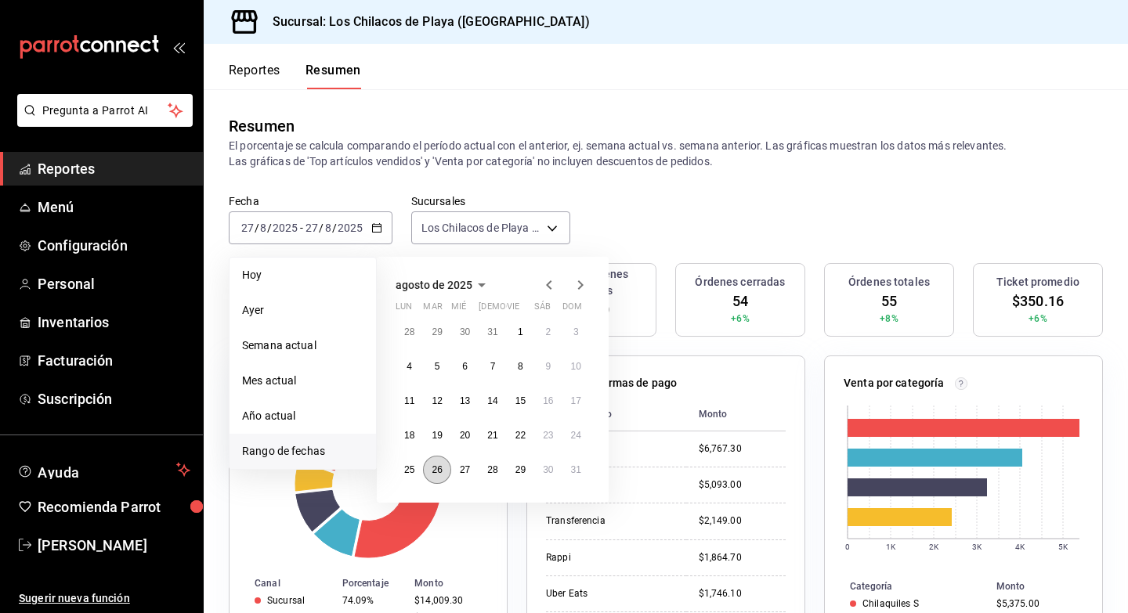
click at [442, 468] on button "26" at bounding box center [436, 470] width 27 height 28
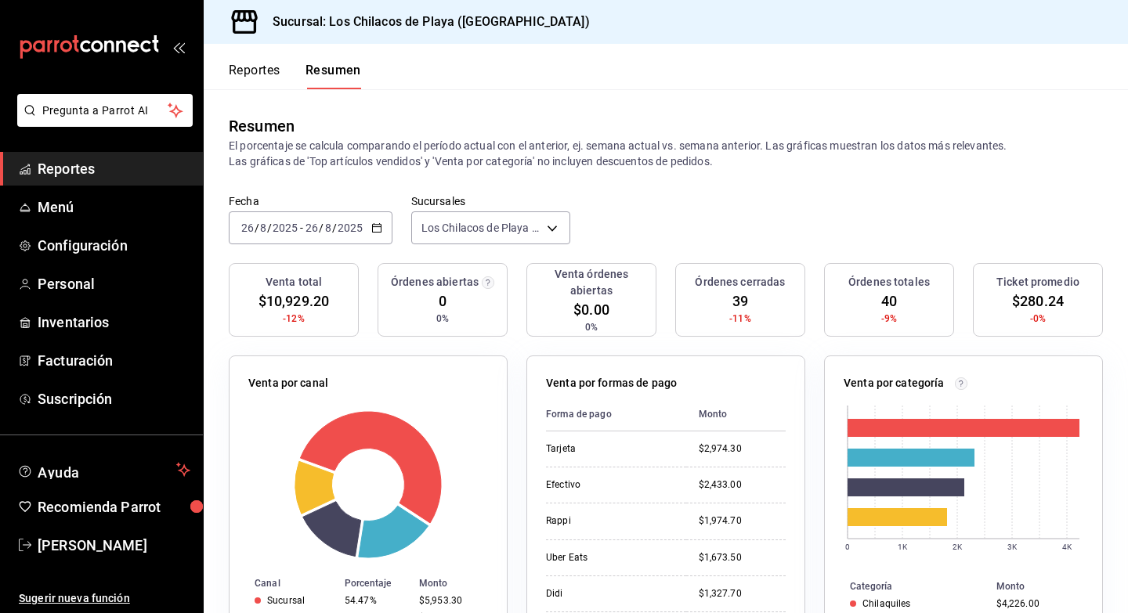
click at [332, 229] on span "/" at bounding box center [334, 228] width 5 height 13
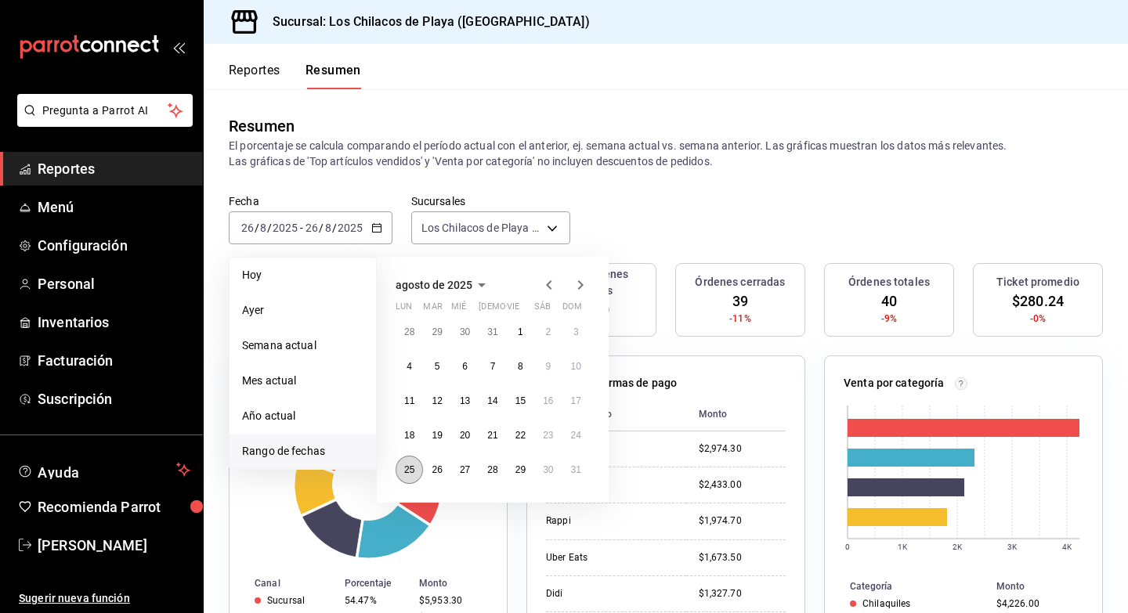
click at [421, 470] on button "25" at bounding box center [409, 470] width 27 height 28
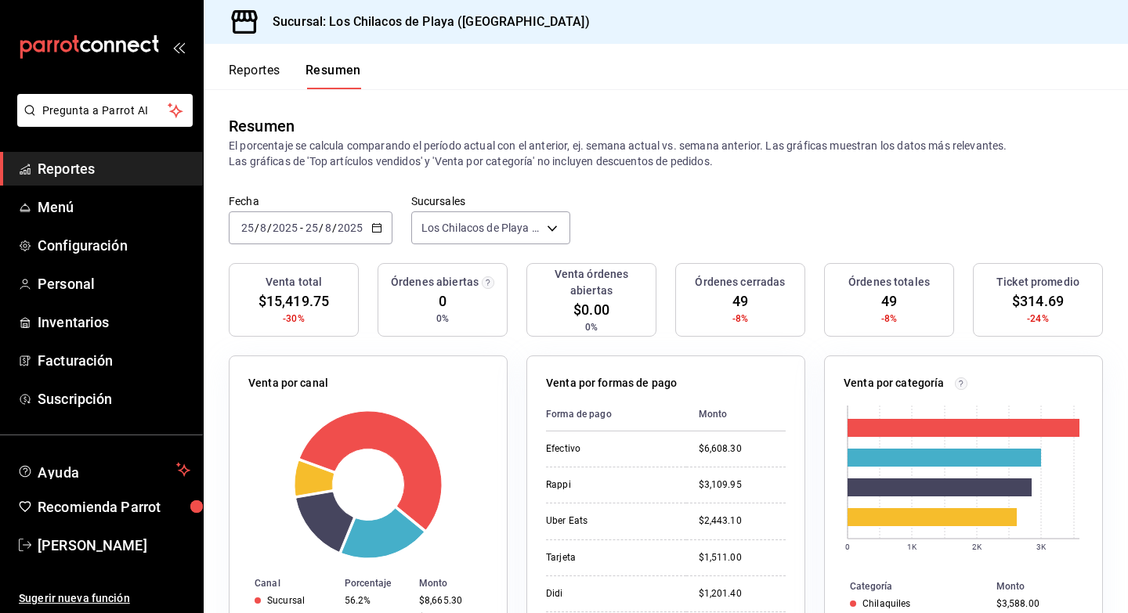
click at [332, 226] on span "/" at bounding box center [334, 228] width 5 height 13
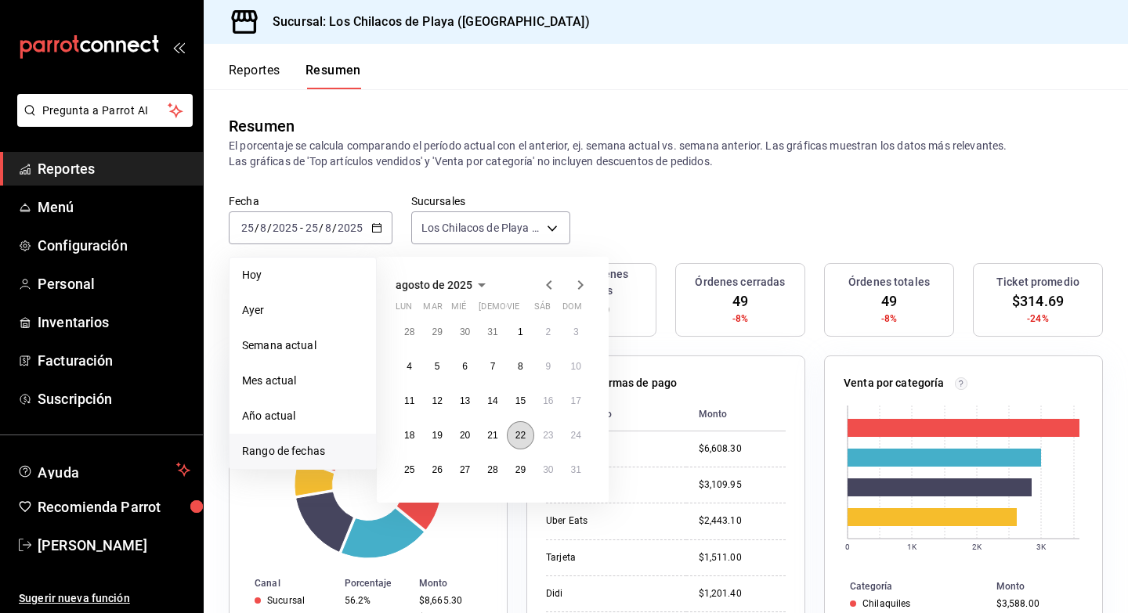
click at [512, 439] on button "22" at bounding box center [520, 435] width 27 height 28
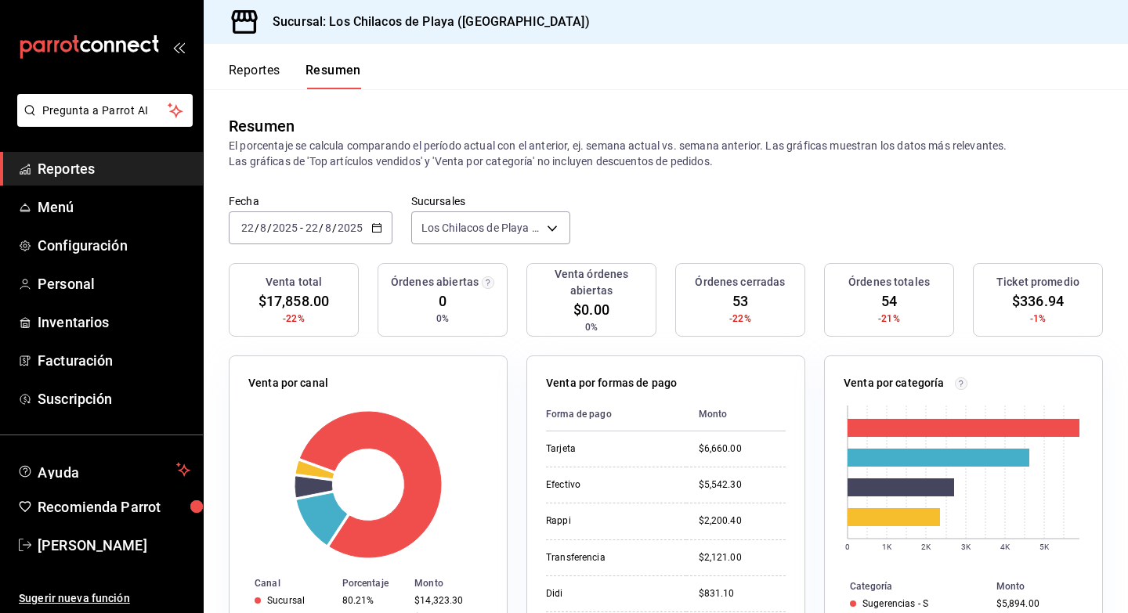
click at [361, 204] on label "Fecha" at bounding box center [311, 201] width 164 height 11
click at [361, 225] on input "2025" at bounding box center [350, 228] width 27 height 13
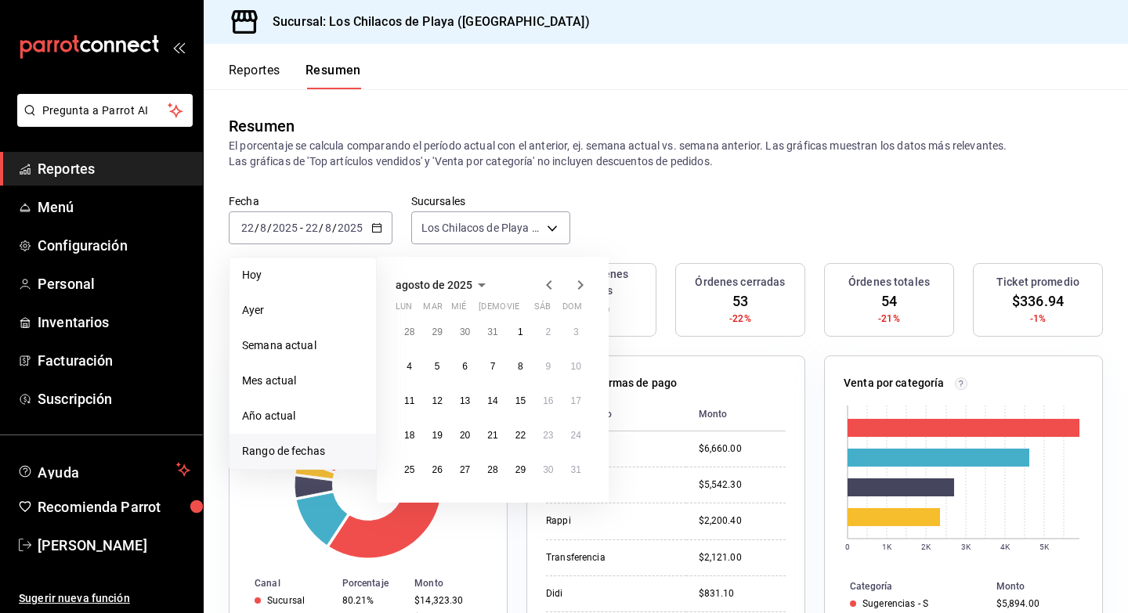
click at [584, 287] on icon "button" at bounding box center [580, 285] width 19 height 19
click at [408, 319] on button "1" at bounding box center [409, 332] width 27 height 28
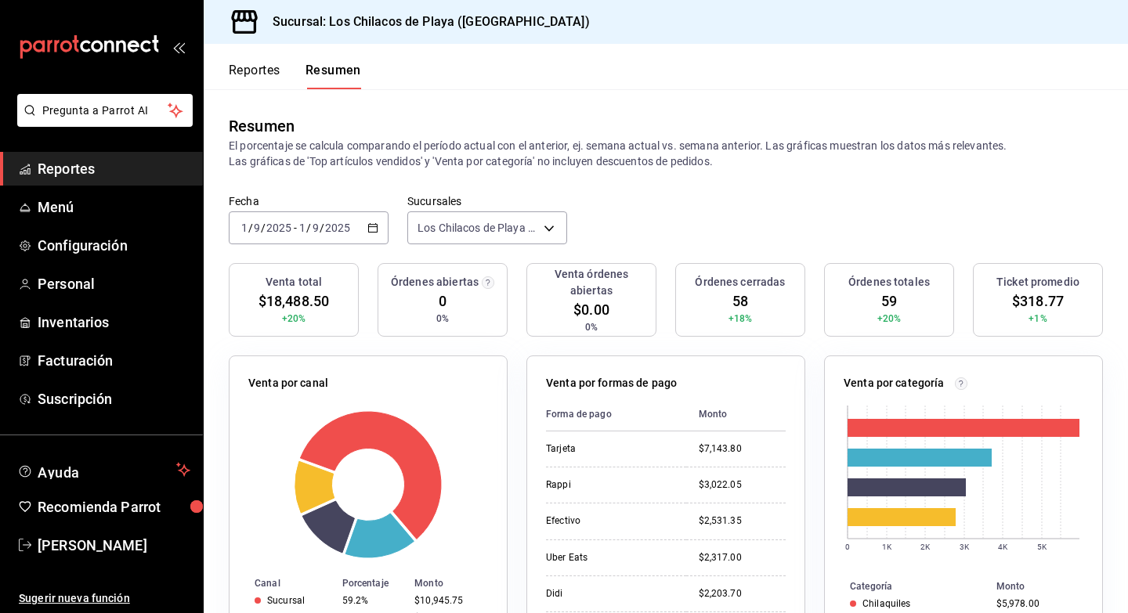
click at [347, 230] on input "2025" at bounding box center [337, 228] width 27 height 13
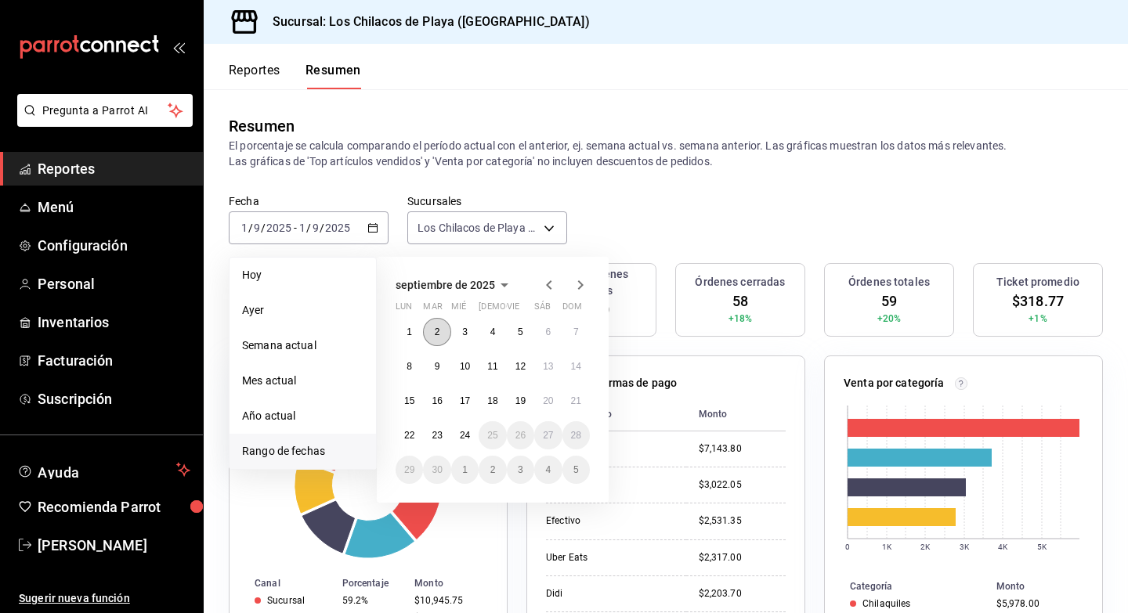
click at [429, 336] on button "2" at bounding box center [436, 332] width 27 height 28
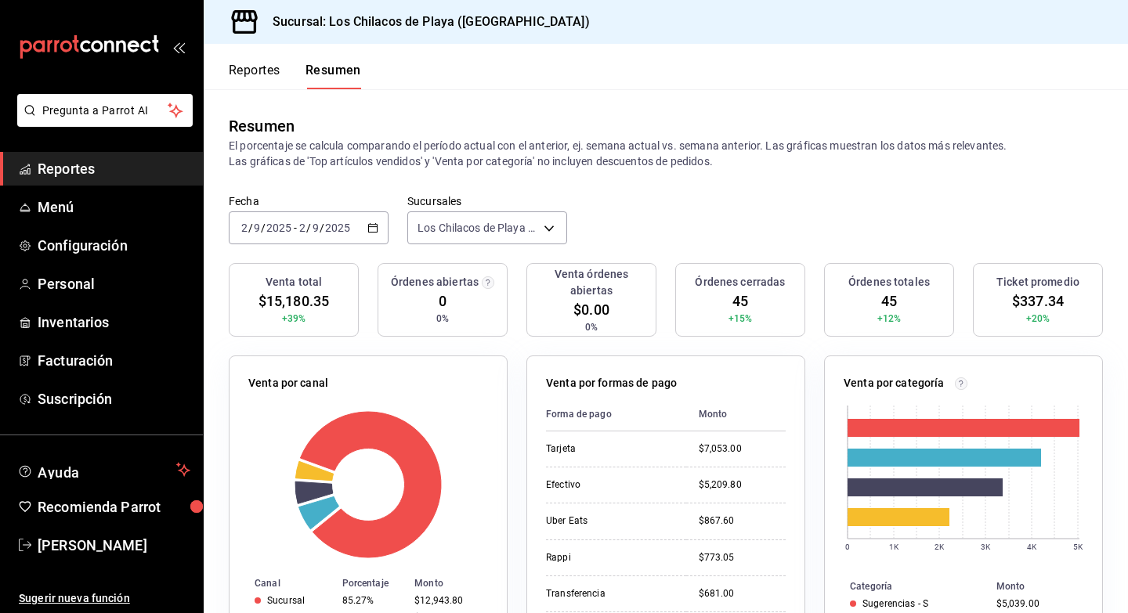
click at [363, 239] on div "[DATE] [DATE] - [DATE] [DATE]" at bounding box center [309, 228] width 160 height 33
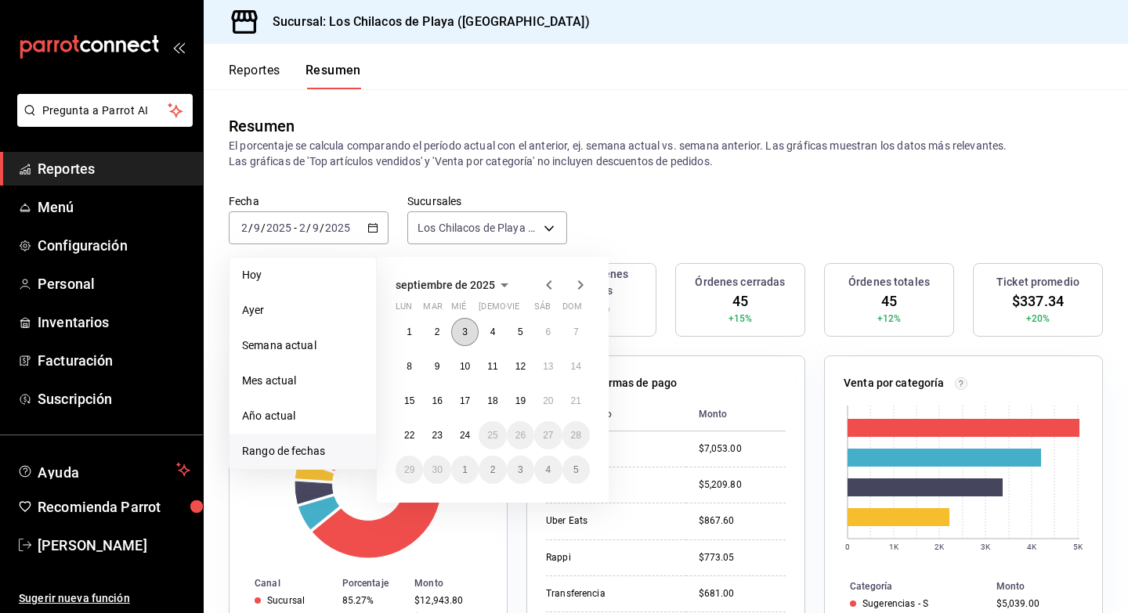
click at [464, 335] on abbr "3" at bounding box center [464, 332] width 5 height 11
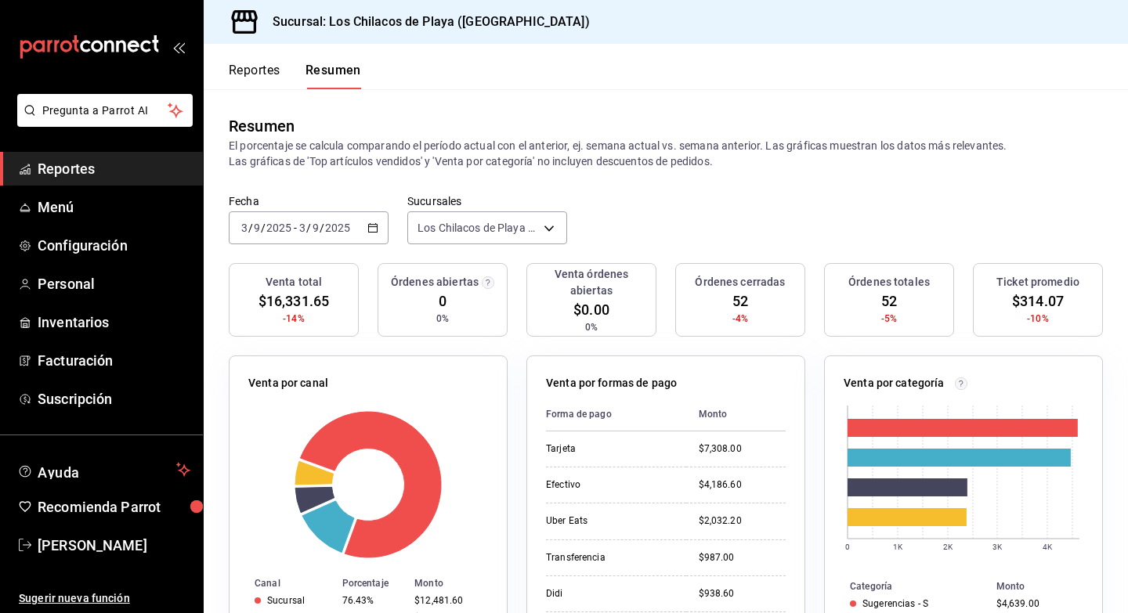
click at [345, 231] on input "2025" at bounding box center [337, 228] width 27 height 13
click at [353, 241] on div "[DATE] [DATE] - [DATE] [DATE]" at bounding box center [309, 228] width 160 height 33
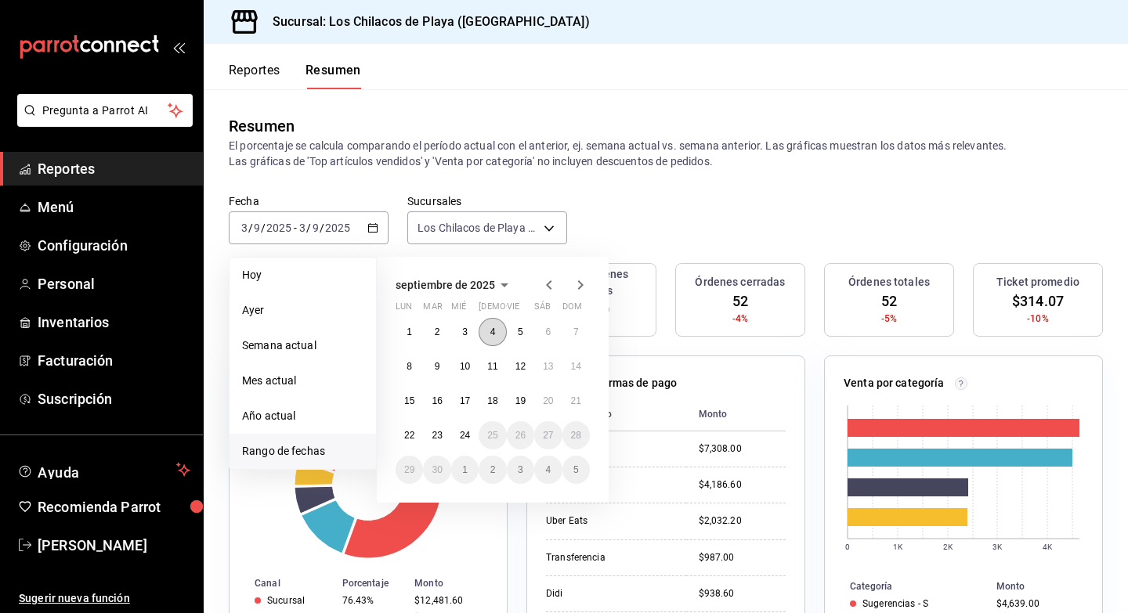
click at [496, 327] on button "4" at bounding box center [492, 332] width 27 height 28
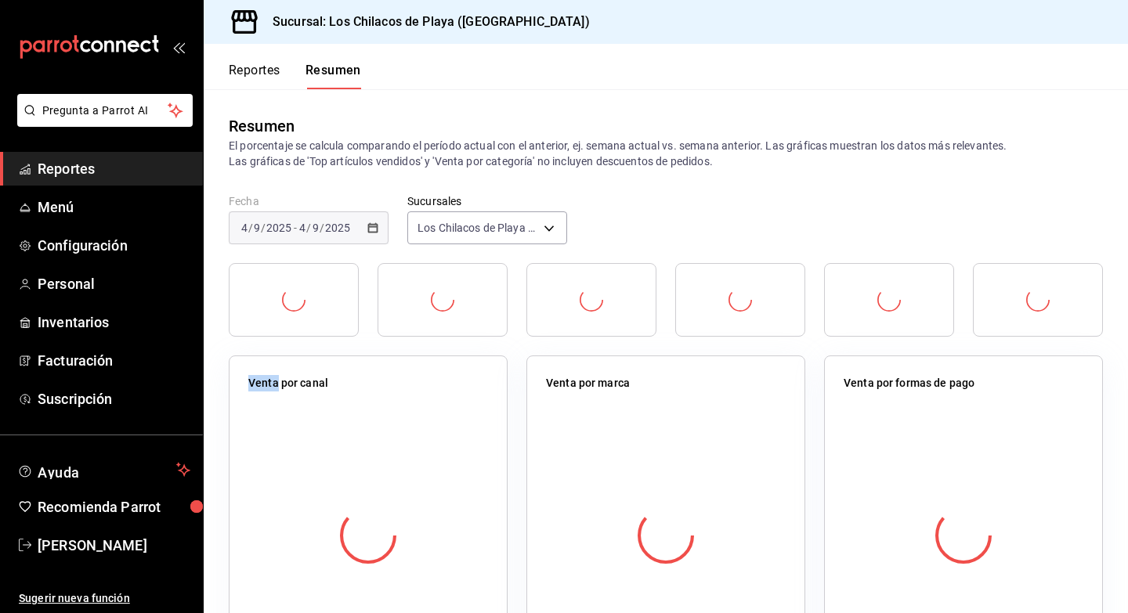
click at [496, 327] on div at bounding box center [443, 300] width 130 height 74
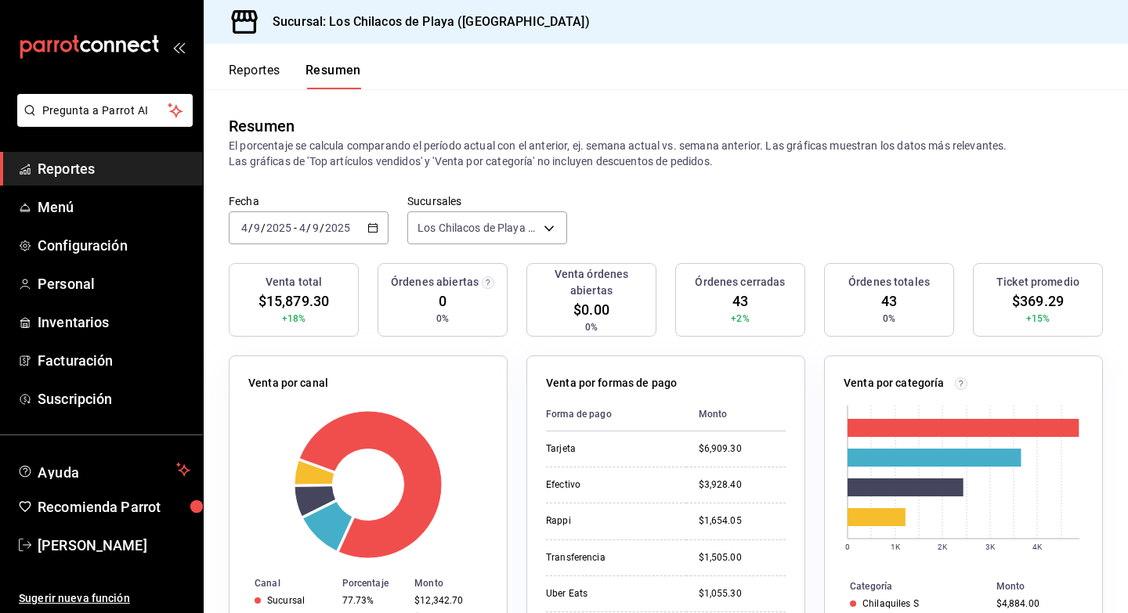
click at [362, 239] on div "[DATE] [DATE] - [DATE] [DATE]" at bounding box center [309, 228] width 160 height 33
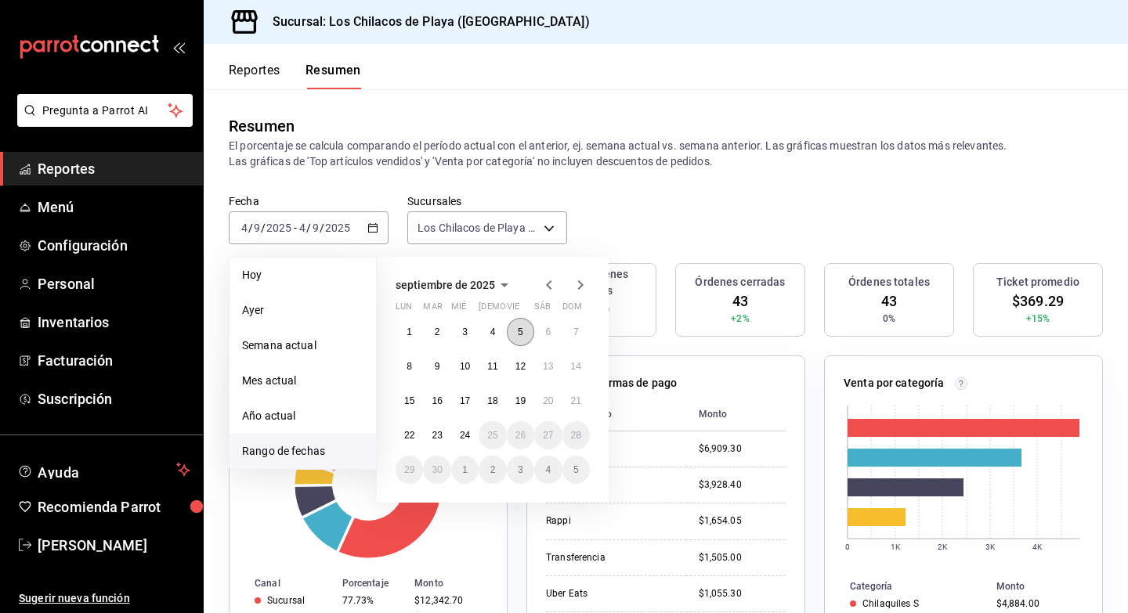
click at [513, 336] on button "5" at bounding box center [520, 332] width 27 height 28
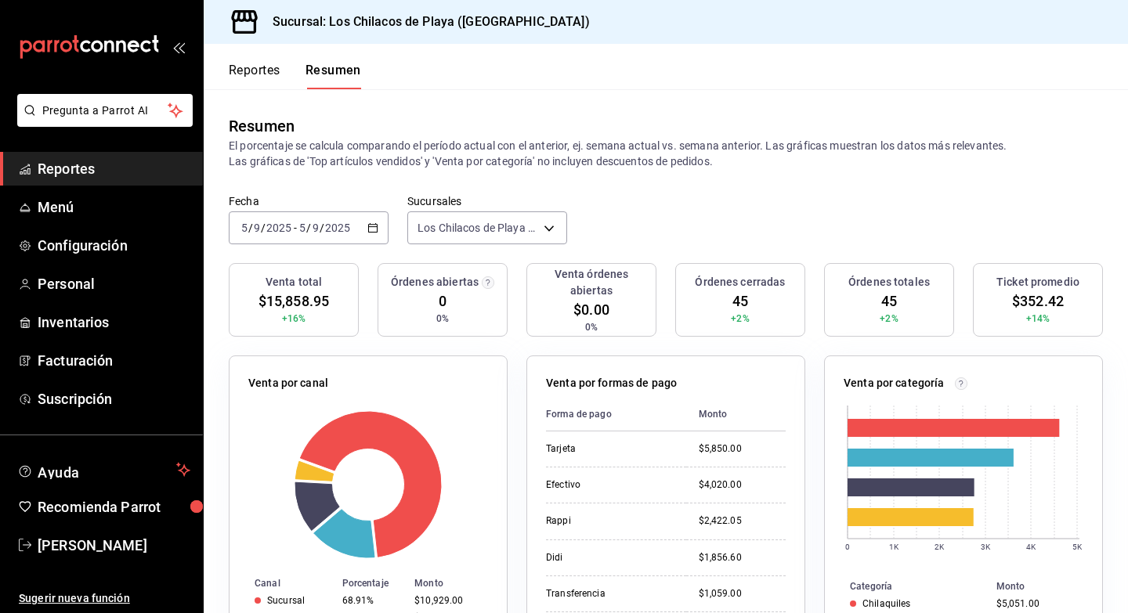
click at [332, 234] on div "[DATE] [DATE] - [DATE] [DATE]" at bounding box center [309, 228] width 160 height 33
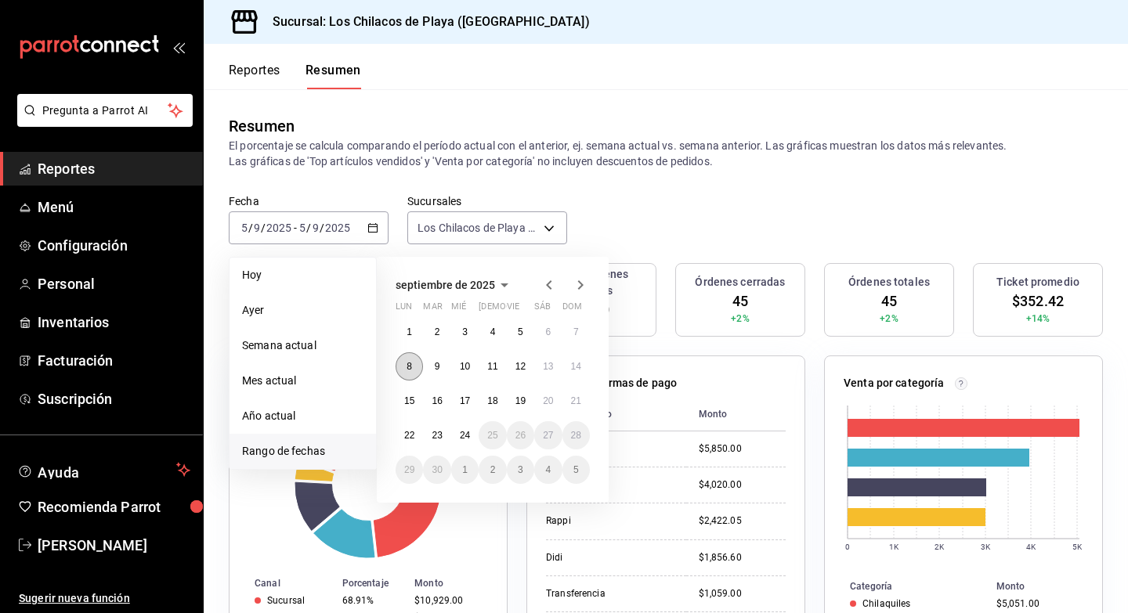
click at [407, 370] on abbr "8" at bounding box center [409, 366] width 5 height 11
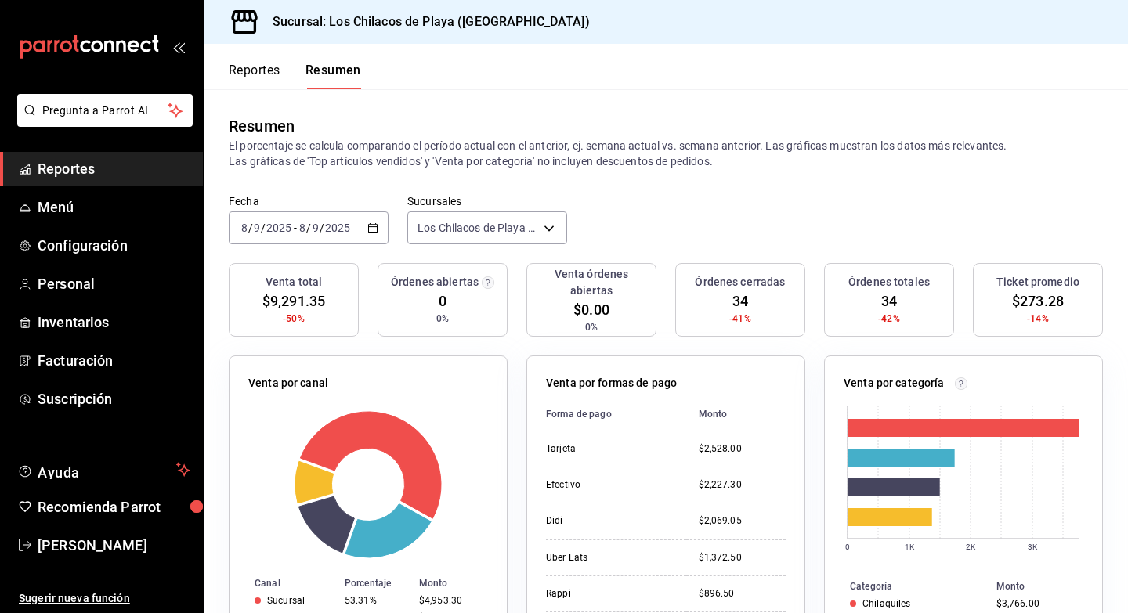
click at [351, 236] on div "[DATE] [DATE] - [DATE] [DATE]" at bounding box center [309, 228] width 160 height 33
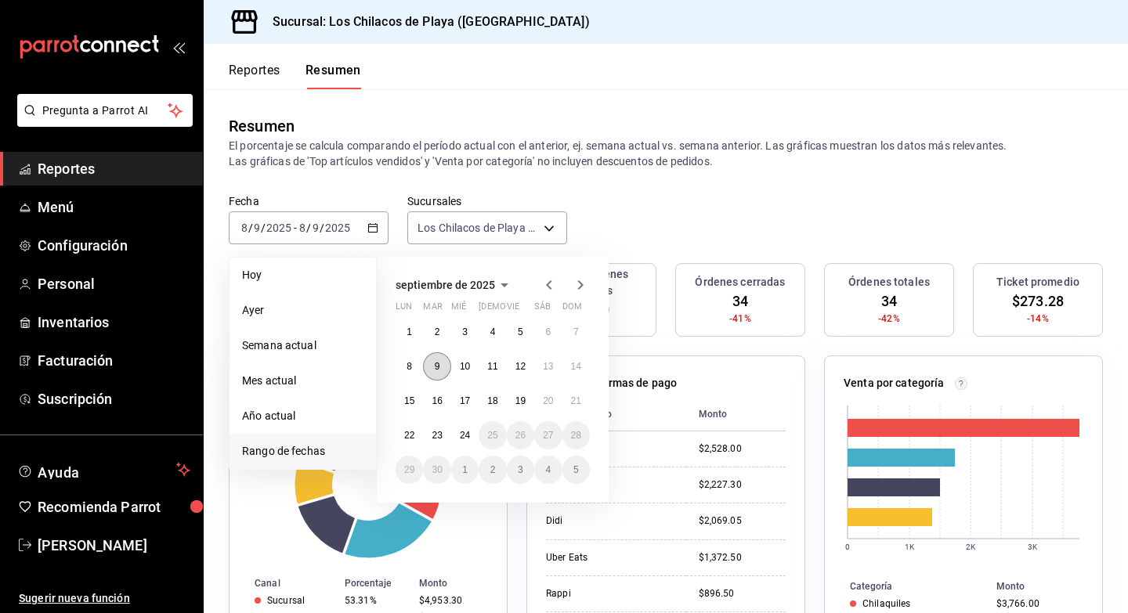
click at [430, 356] on button "9" at bounding box center [436, 367] width 27 height 28
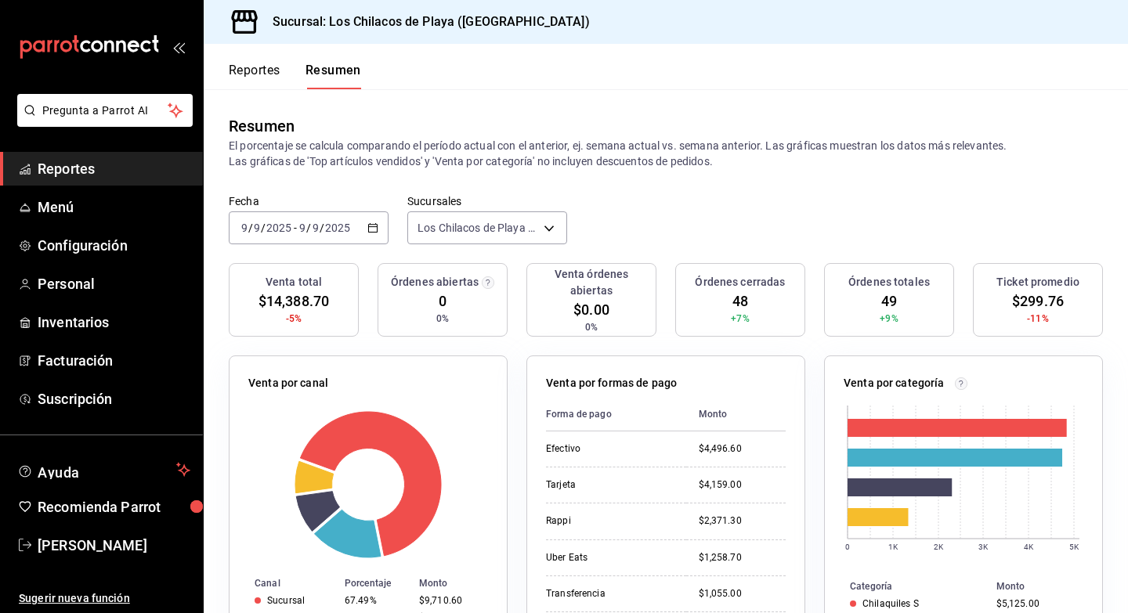
click at [345, 233] on input "2025" at bounding box center [337, 228] width 27 height 13
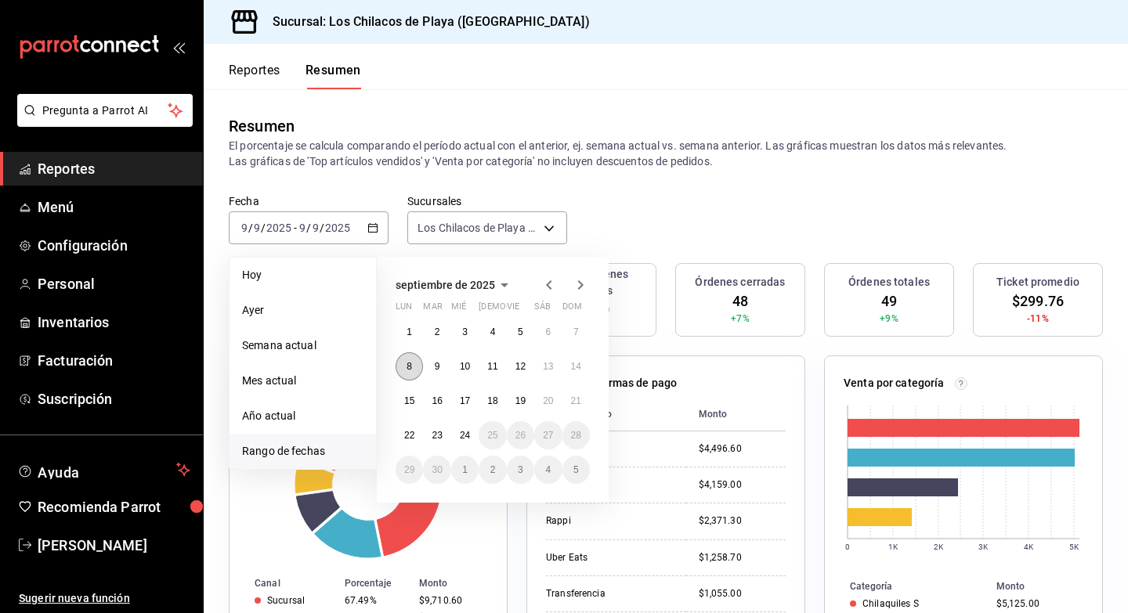
click at [406, 365] on button "8" at bounding box center [409, 367] width 27 height 28
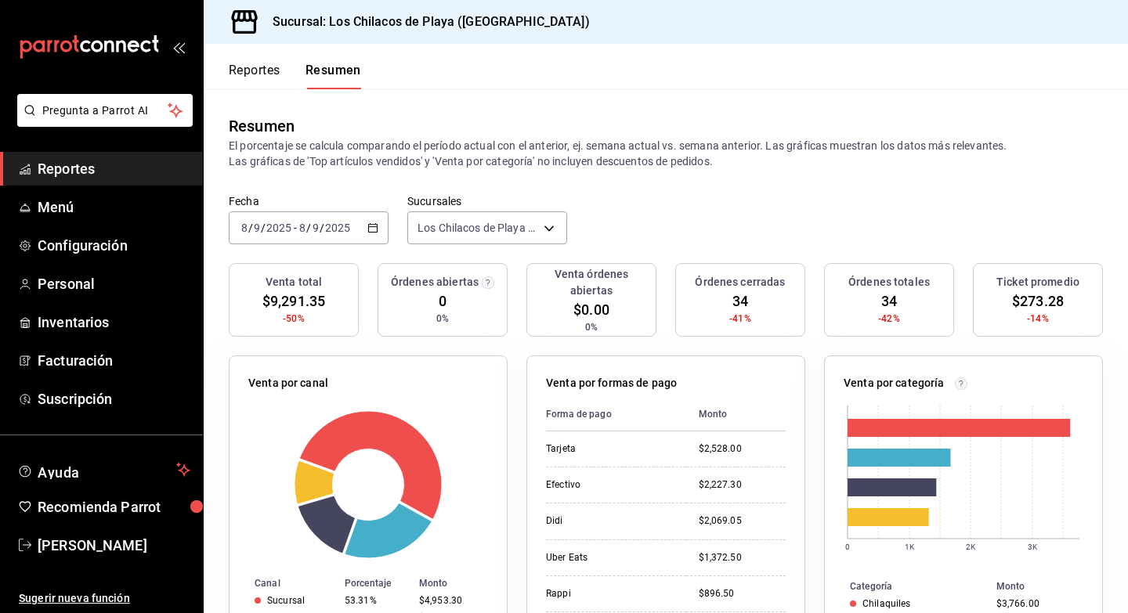
click at [364, 227] on div "[DATE] [DATE] - [DATE] [DATE]" at bounding box center [309, 228] width 160 height 33
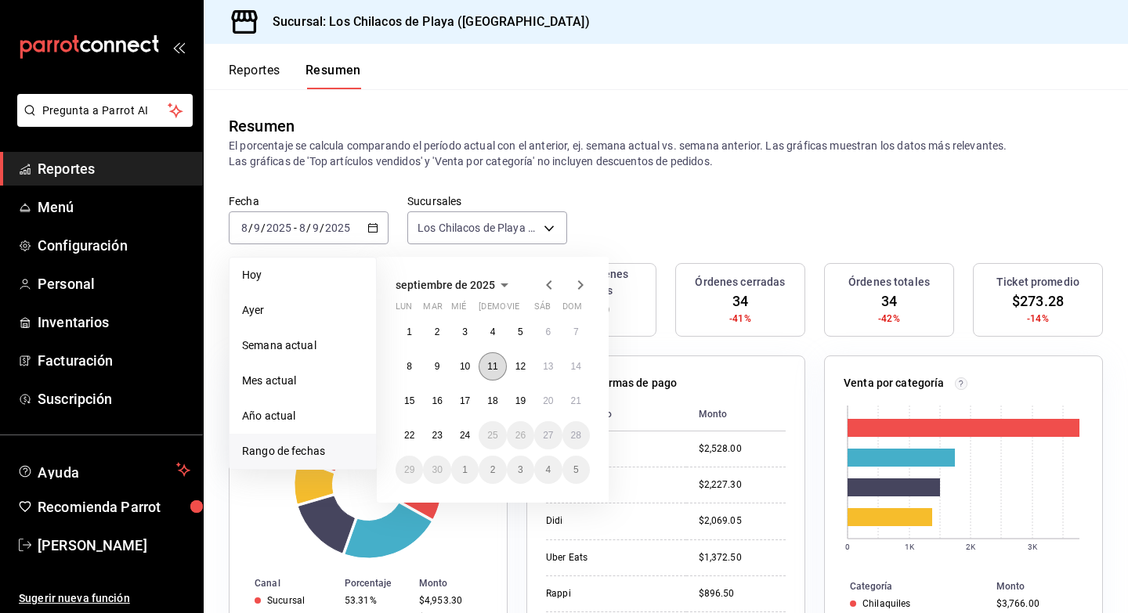
click at [487, 362] on abbr "11" at bounding box center [492, 366] width 10 height 11
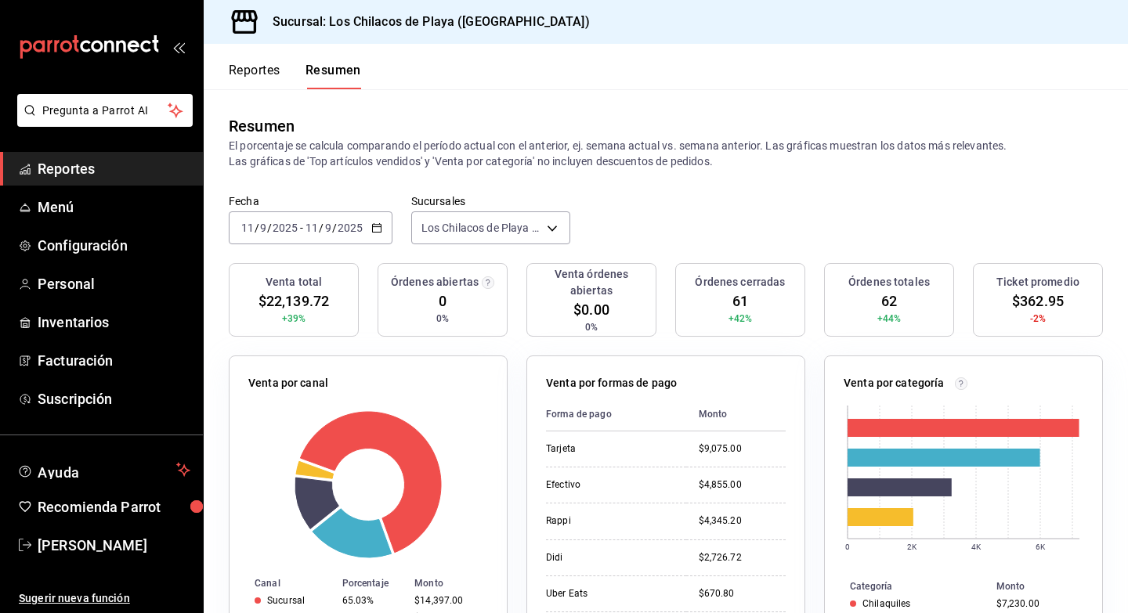
click at [329, 226] on input "9" at bounding box center [328, 228] width 8 height 13
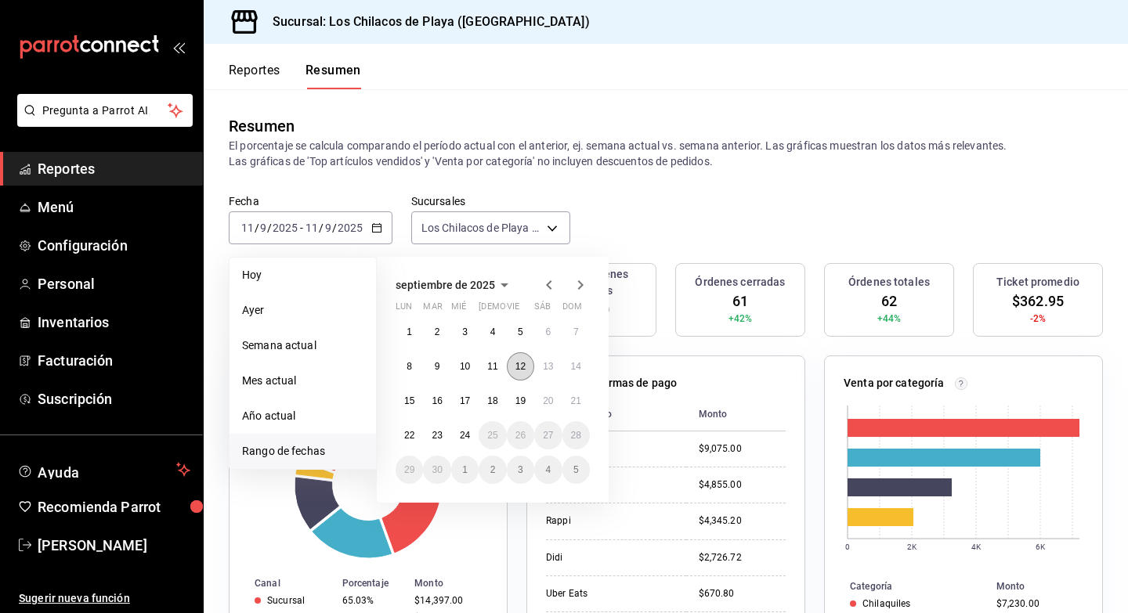
click at [519, 363] on abbr "12" at bounding box center [520, 366] width 10 height 11
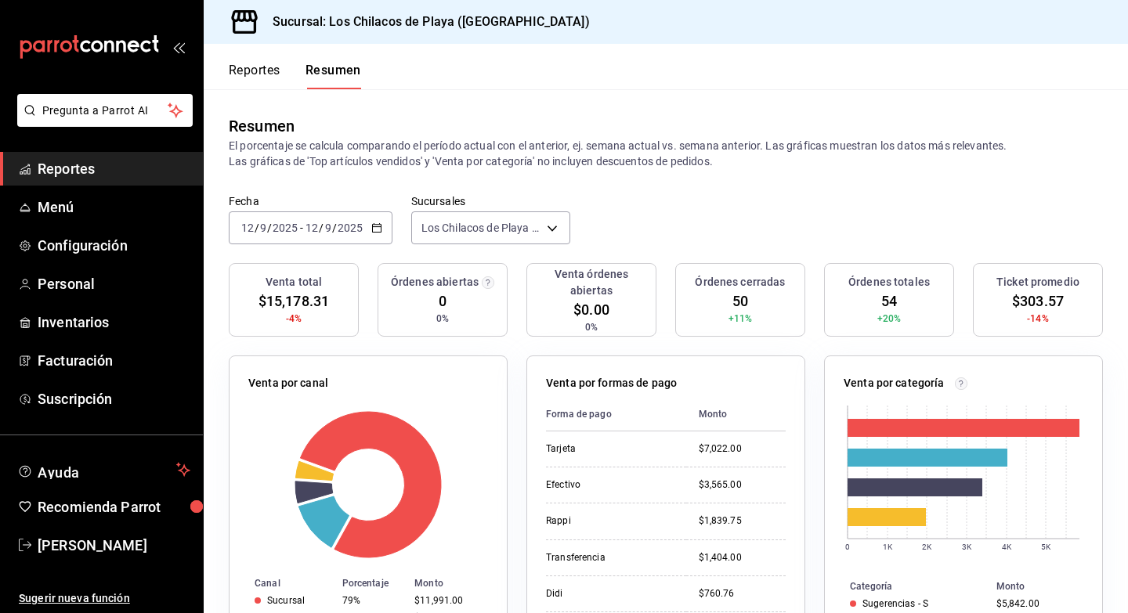
click at [350, 236] on div "[DATE] [DATE] - [DATE] [DATE]" at bounding box center [311, 228] width 164 height 33
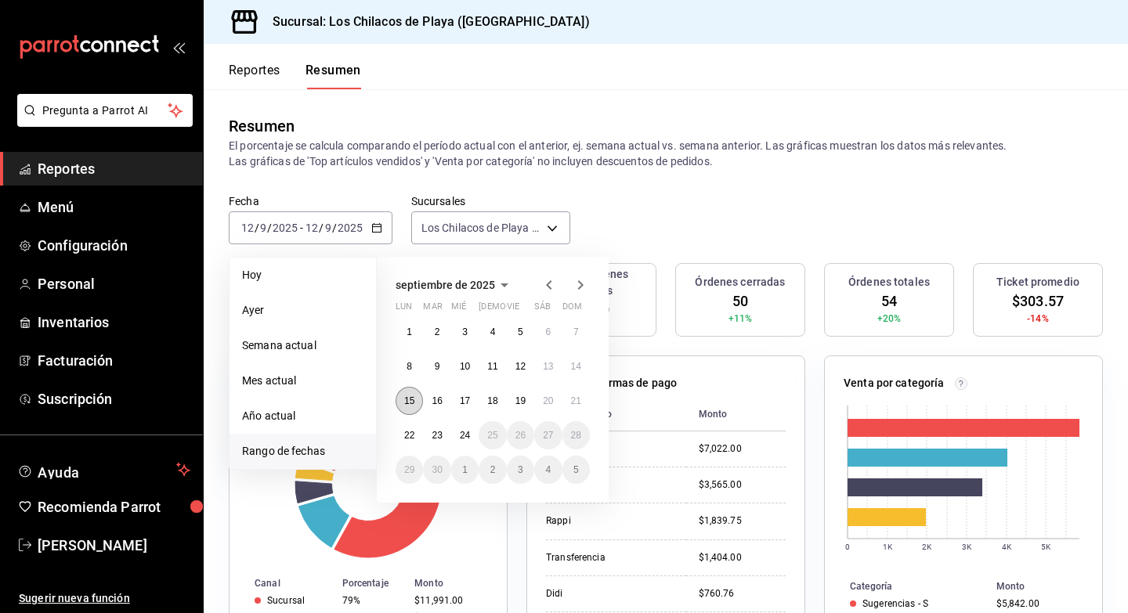
click at [414, 402] on abbr "15" at bounding box center [409, 401] width 10 height 11
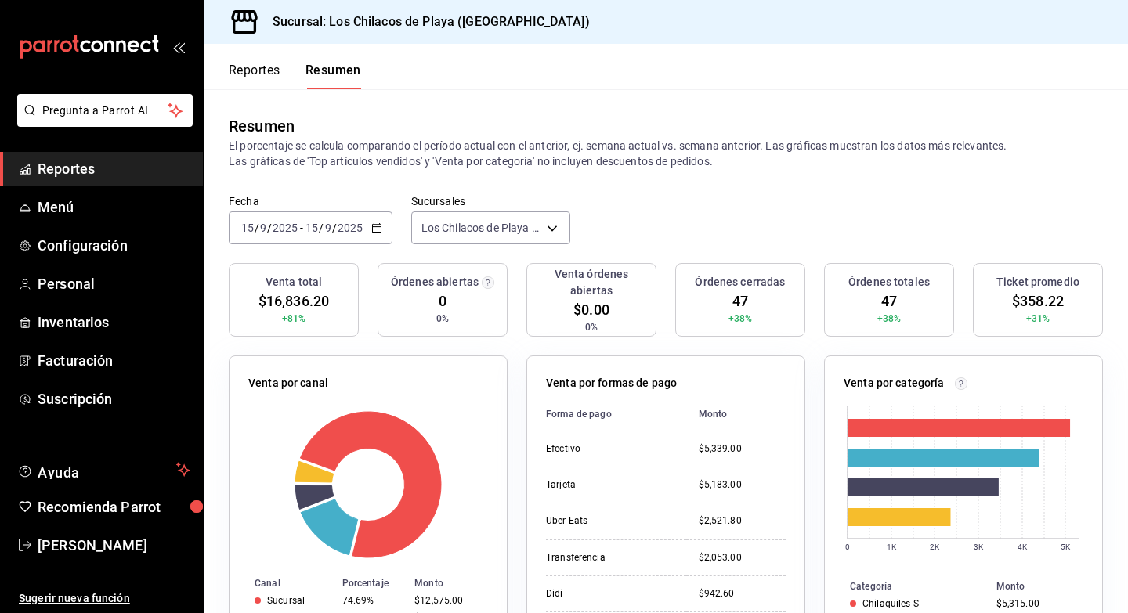
click at [337, 242] on div "[DATE] [DATE] - [DATE] [DATE]" at bounding box center [311, 228] width 164 height 33
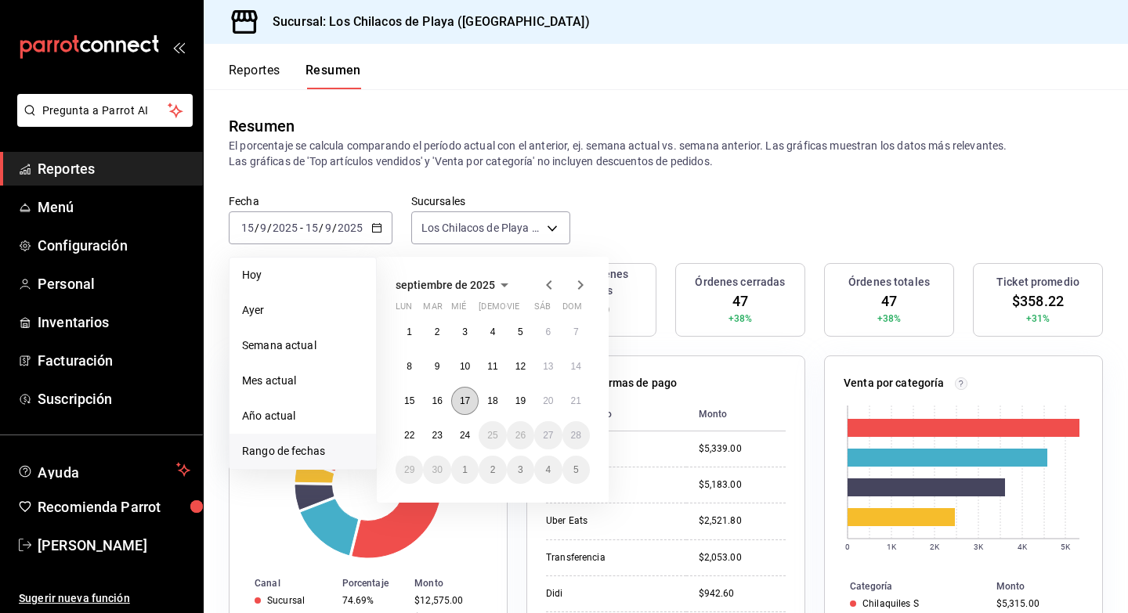
click at [468, 407] on button "17" at bounding box center [464, 401] width 27 height 28
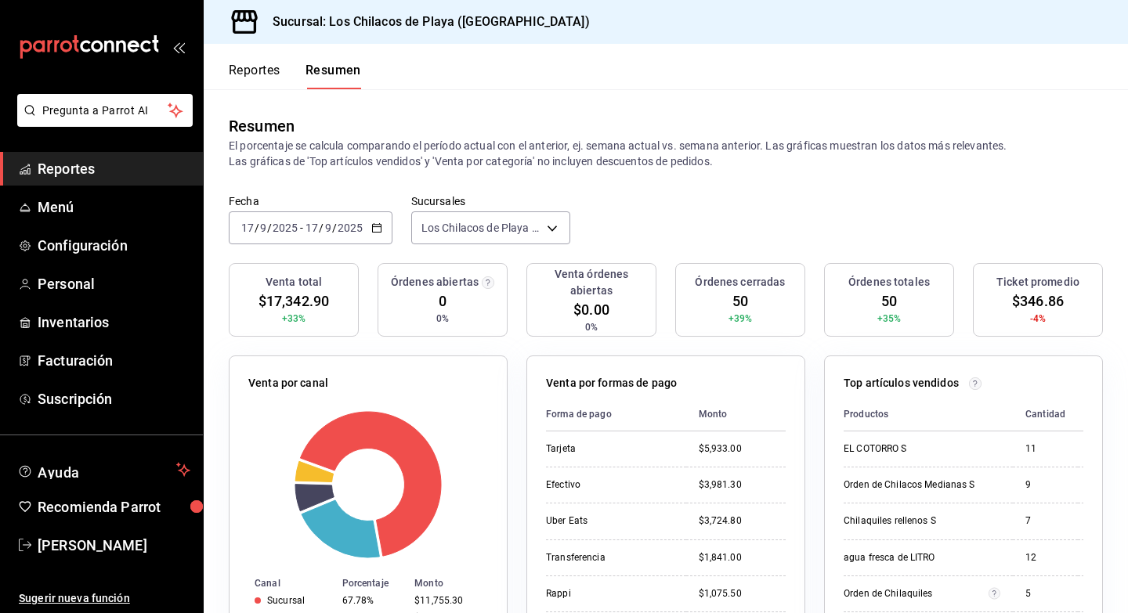
click at [359, 212] on div "[DATE] [DATE] - [DATE] [DATE]" at bounding box center [311, 228] width 164 height 33
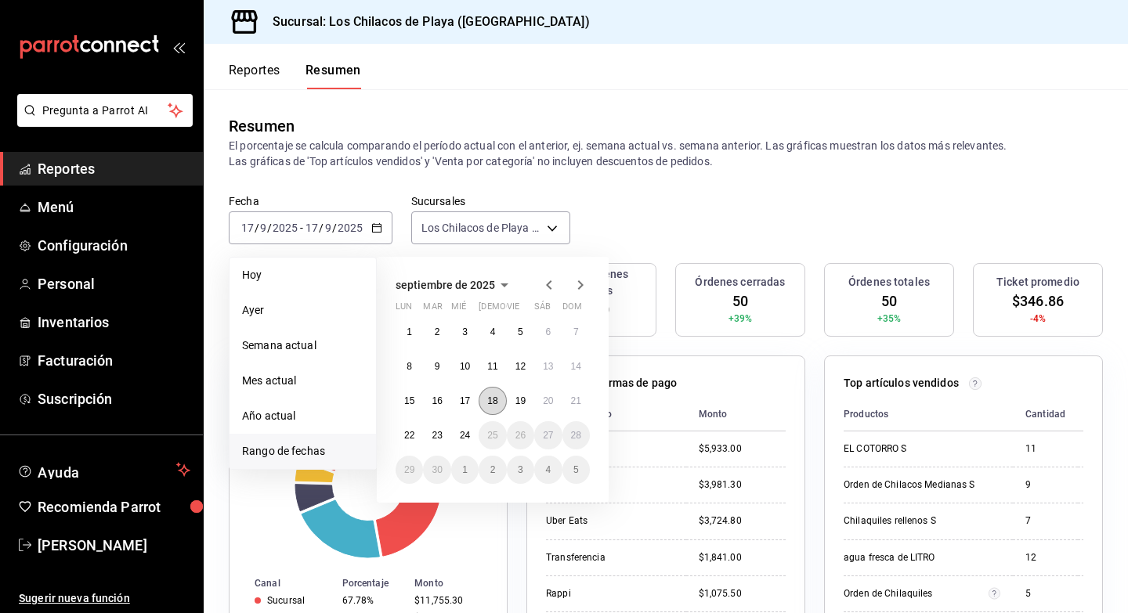
click at [487, 396] on abbr "18" at bounding box center [492, 401] width 10 height 11
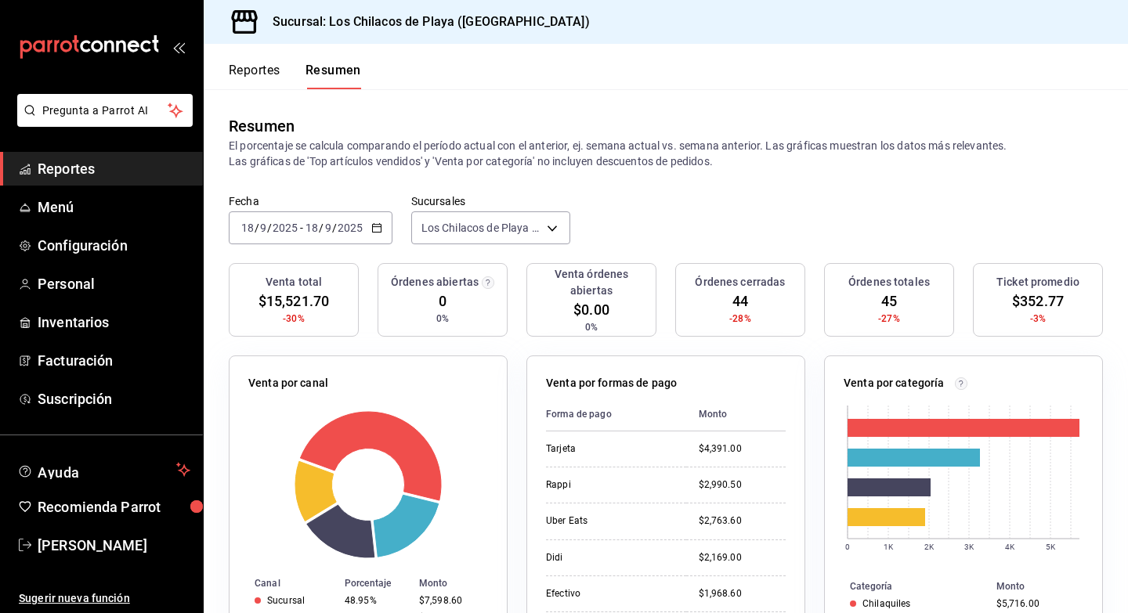
click at [358, 238] on div "[DATE] [DATE] - [DATE] [DATE]" at bounding box center [311, 228] width 164 height 33
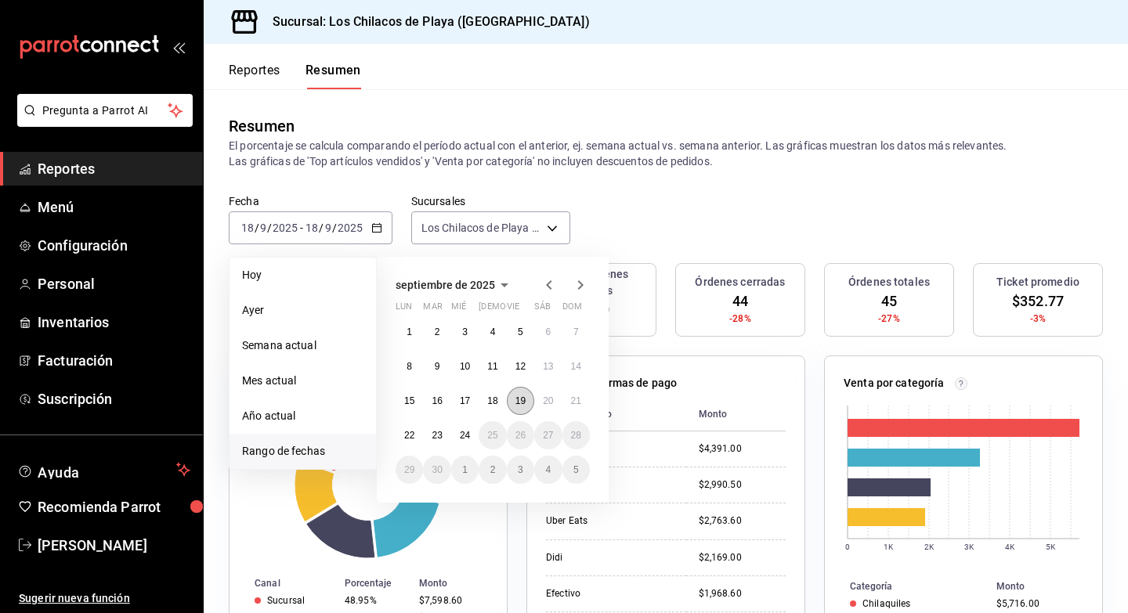
click at [517, 389] on button "19" at bounding box center [520, 401] width 27 height 28
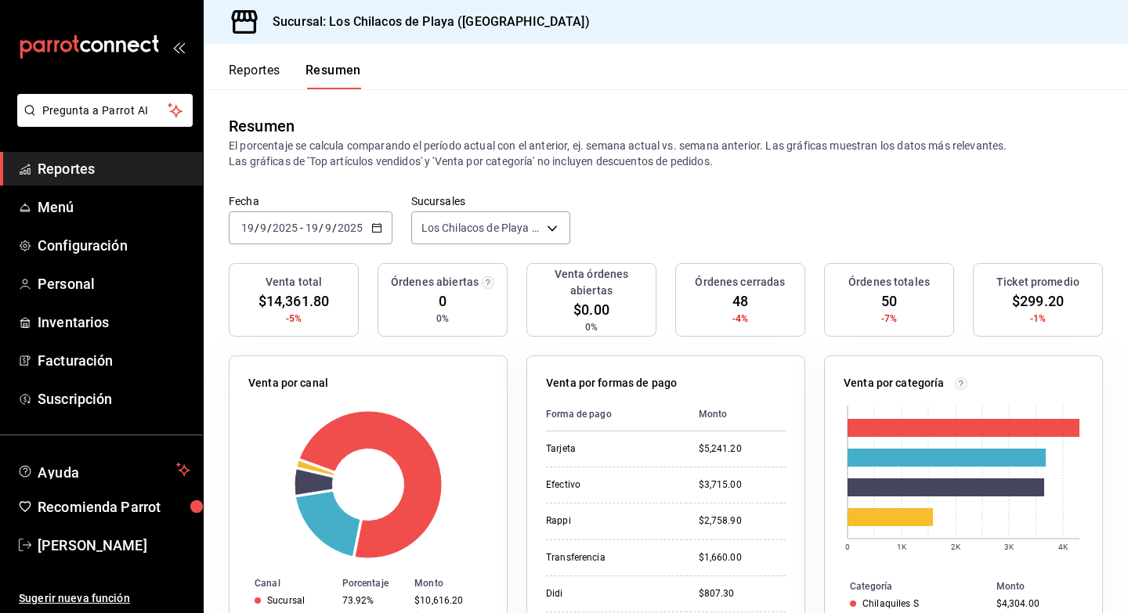
click at [343, 238] on div "[DATE] [DATE] - [DATE] [DATE]" at bounding box center [311, 228] width 164 height 33
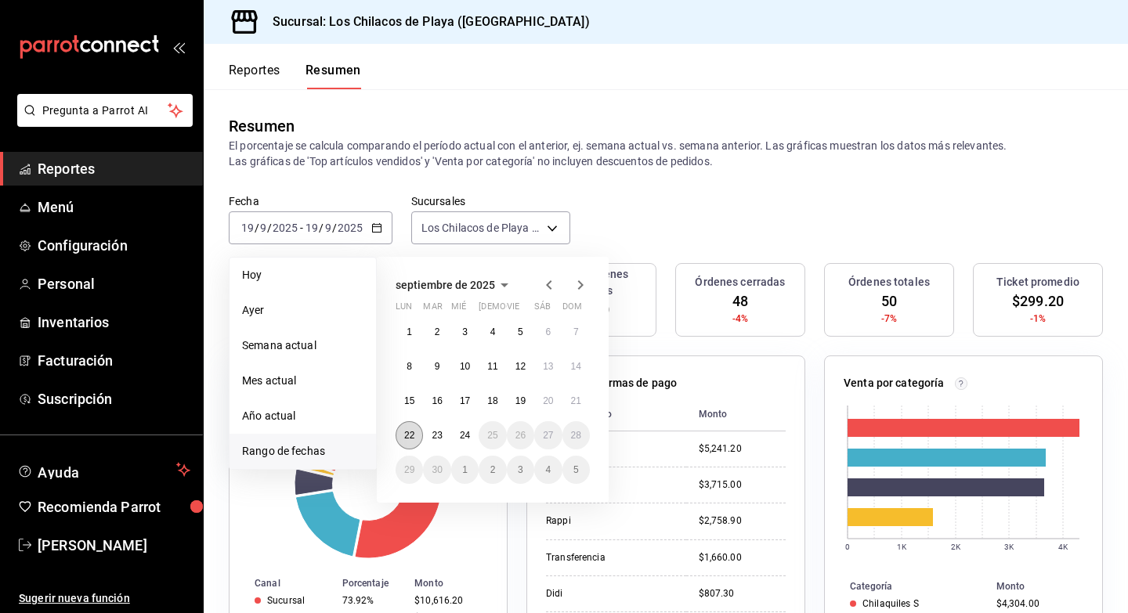
click at [415, 438] on button "22" at bounding box center [409, 435] width 27 height 28
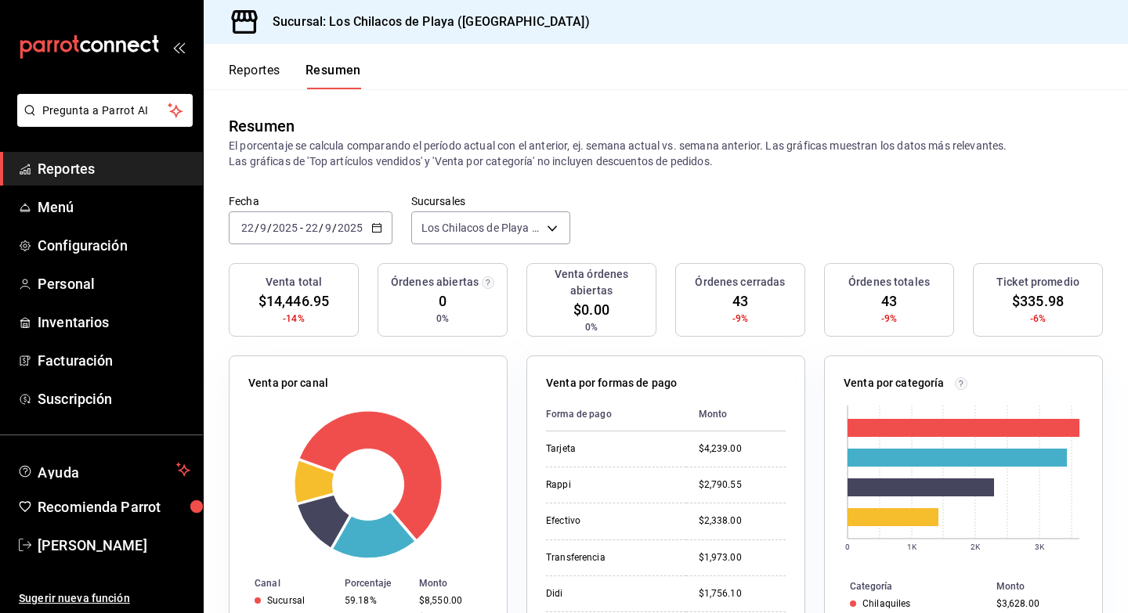
click at [333, 236] on div "[DATE] [DATE] - [DATE] [DATE]" at bounding box center [311, 228] width 164 height 33
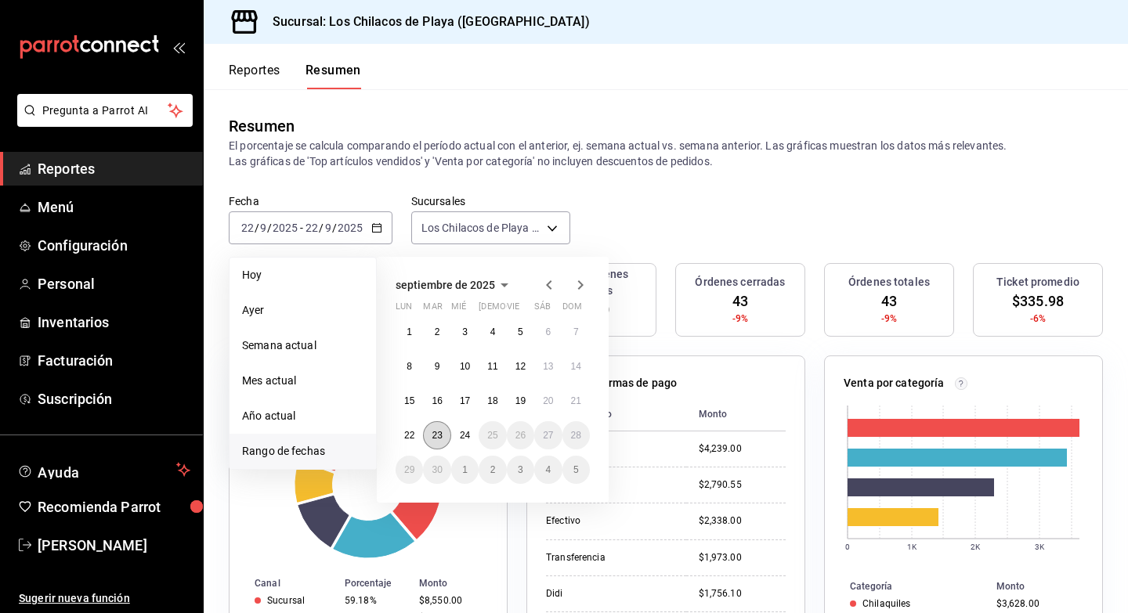
click at [434, 429] on button "23" at bounding box center [436, 435] width 27 height 28
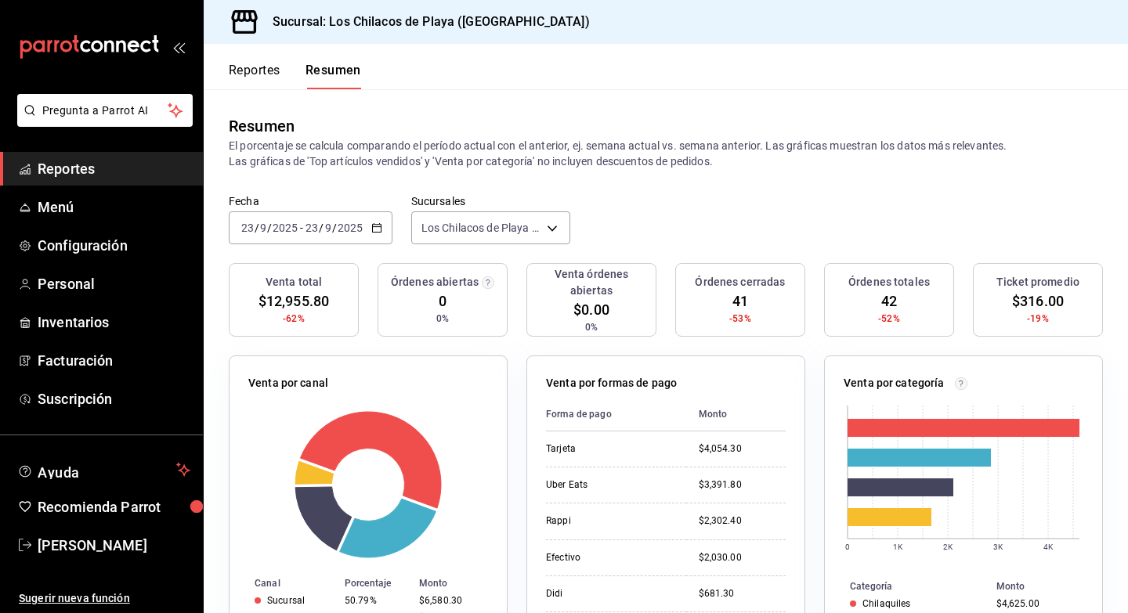
click at [372, 242] on div "[DATE] [DATE] - [DATE] [DATE]" at bounding box center [311, 228] width 164 height 33
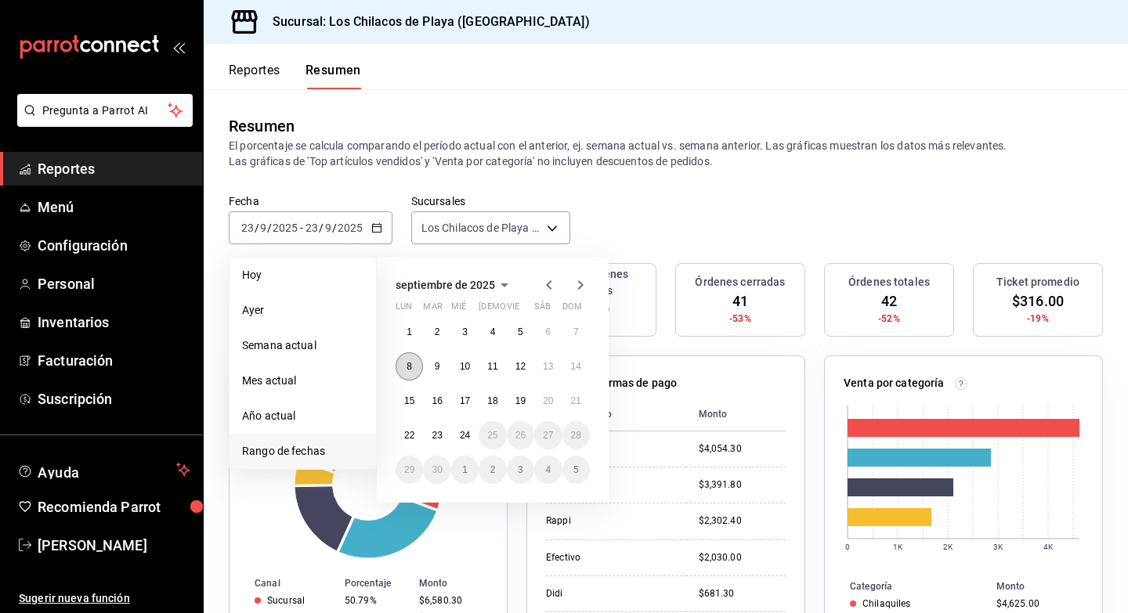
click at [409, 364] on abbr "8" at bounding box center [409, 366] width 5 height 11
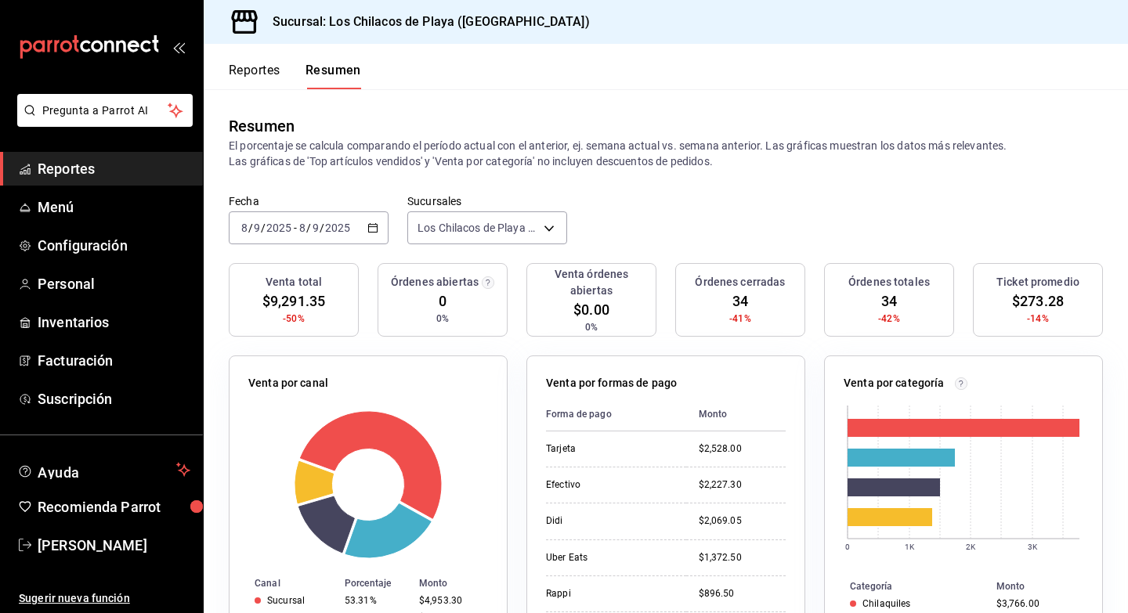
click at [335, 233] on input "2025" at bounding box center [337, 228] width 27 height 13
click at [367, 230] on icon "button" at bounding box center [372, 227] width 11 height 11
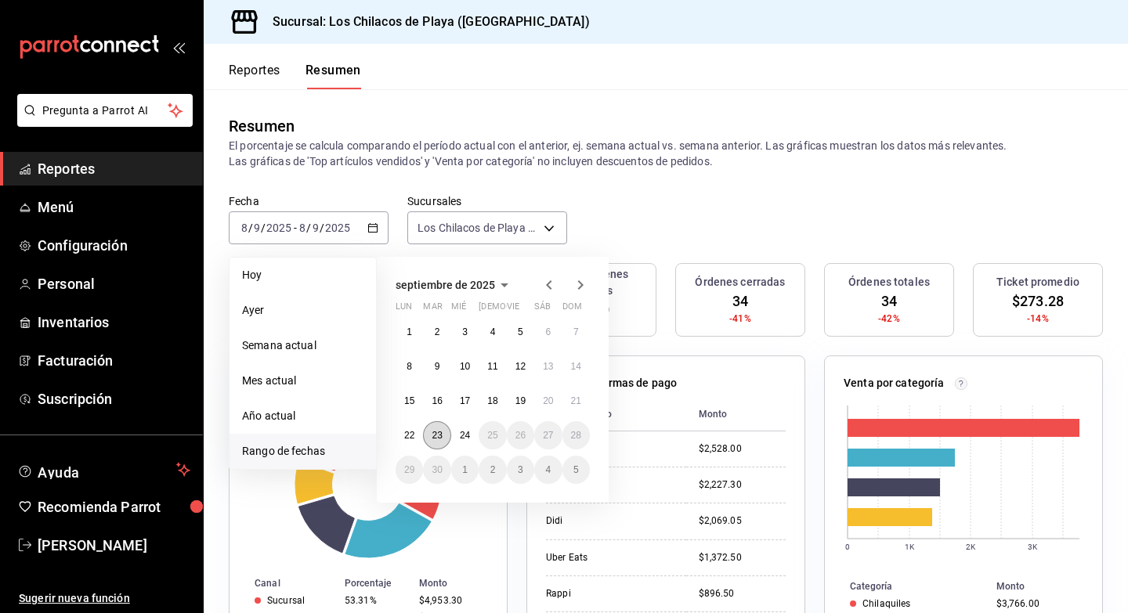
click at [444, 431] on button "23" at bounding box center [436, 435] width 27 height 28
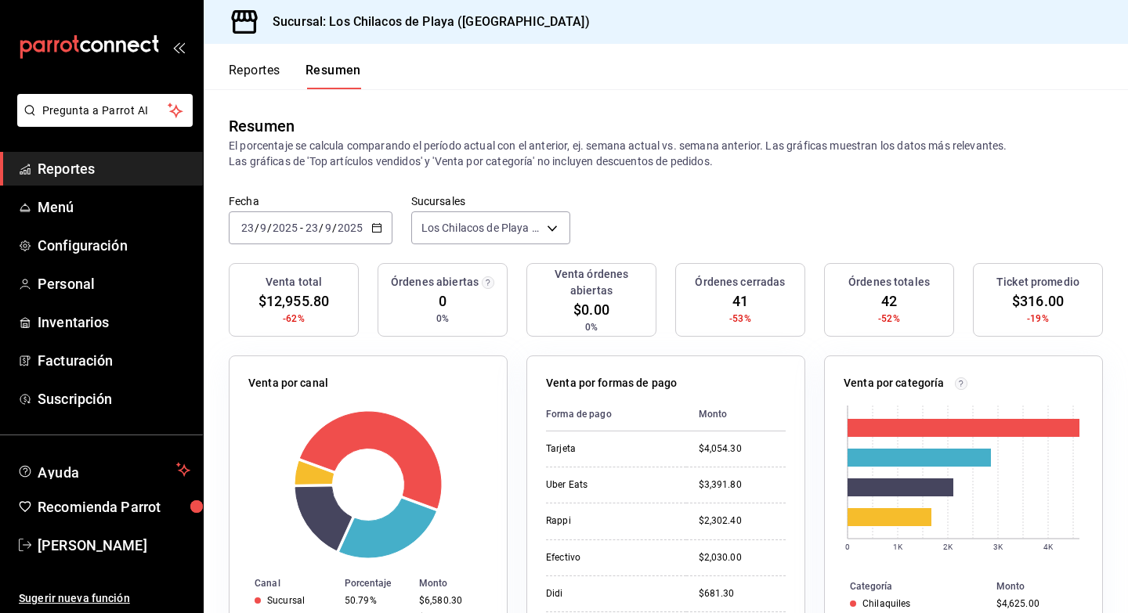
click at [350, 227] on input "2025" at bounding box center [350, 228] width 27 height 13
click at [376, 227] on icon "button" at bounding box center [376, 227] width 11 height 11
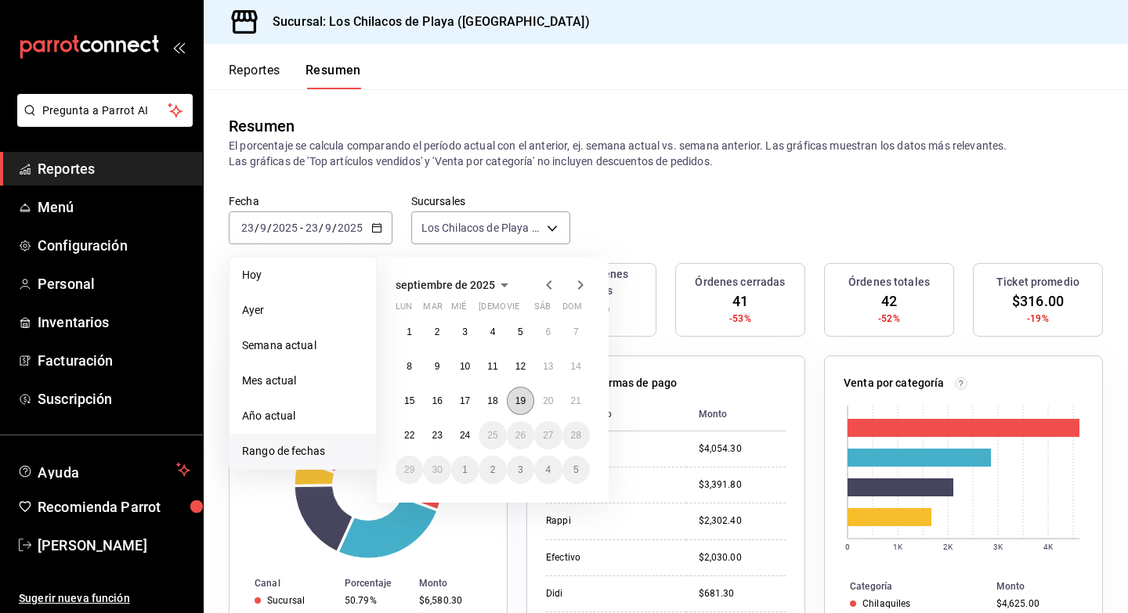
click at [525, 396] on abbr "19" at bounding box center [520, 401] width 10 height 11
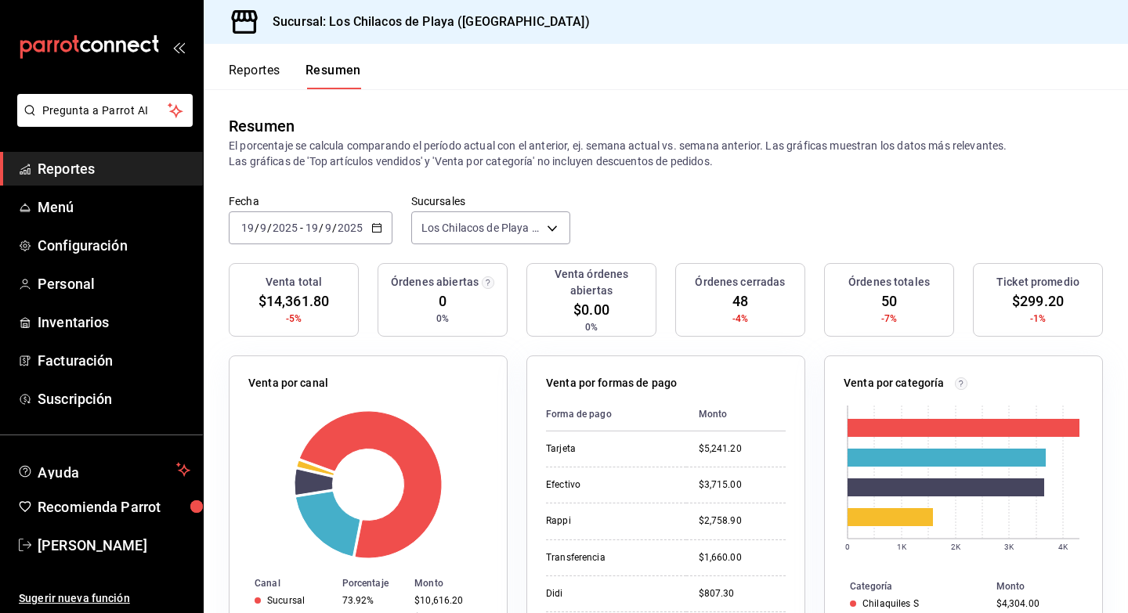
click at [371, 235] on div "[DATE] [DATE] - [DATE] [DATE]" at bounding box center [311, 228] width 164 height 33
click at [360, 219] on div "[DATE] [DATE] - [DATE] [DATE]" at bounding box center [311, 228] width 164 height 33
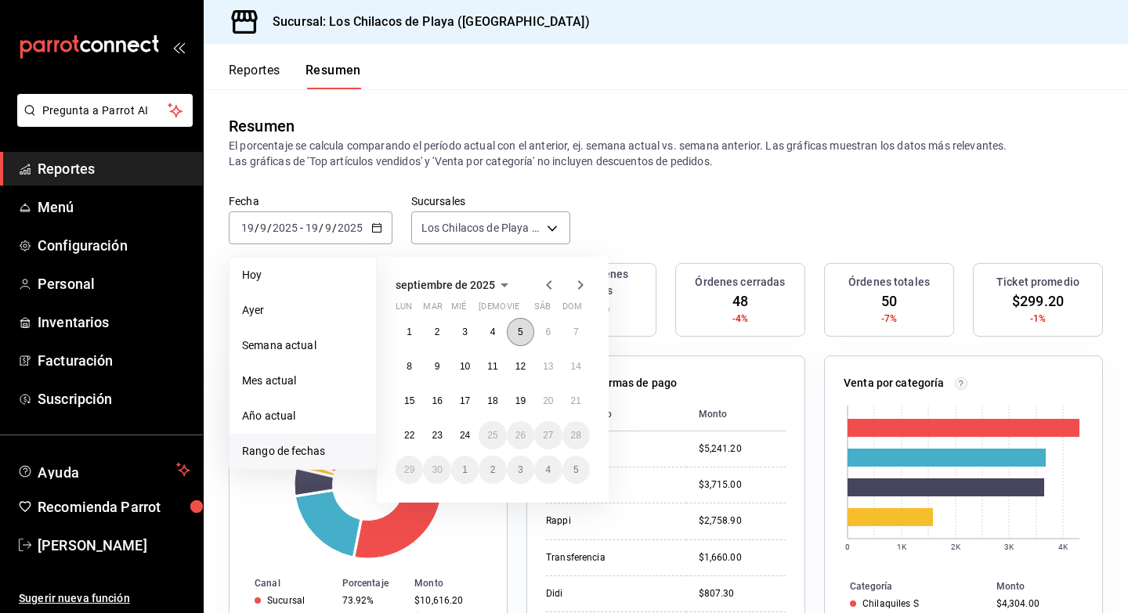
click at [513, 327] on button "5" at bounding box center [520, 332] width 27 height 28
